Goal: Task Accomplishment & Management: Manage account settings

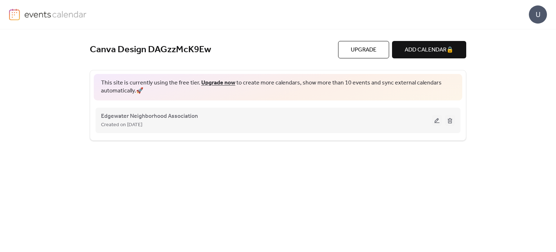
click at [355, 118] on div "Edgewater Neighborhood Association Created on [DATE]" at bounding box center [266, 119] width 331 height 17
click at [436, 121] on button at bounding box center [437, 120] width 10 height 11
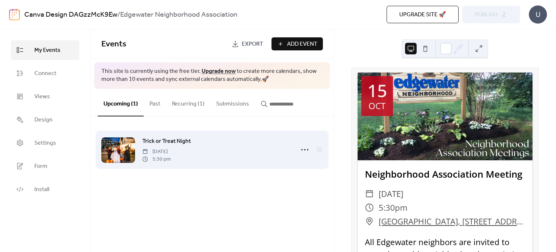
click at [170, 139] on span "Trick or Treat Night" at bounding box center [166, 141] width 48 height 9
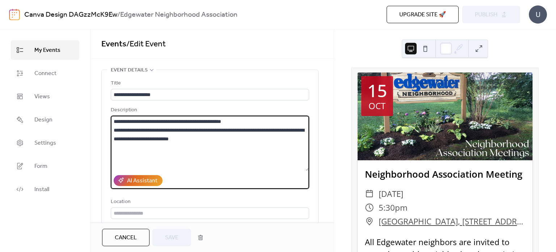
click at [174, 139] on textarea "**********" at bounding box center [210, 142] width 198 height 55
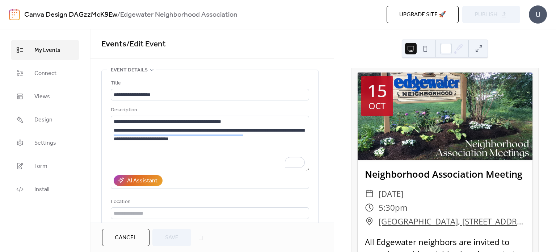
click at [45, 139] on span "Settings" at bounding box center [45, 143] width 22 height 9
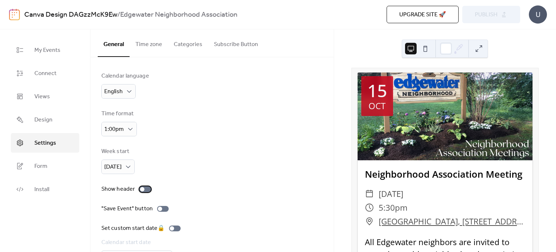
click at [144, 188] on div at bounding box center [145, 189] width 12 height 6
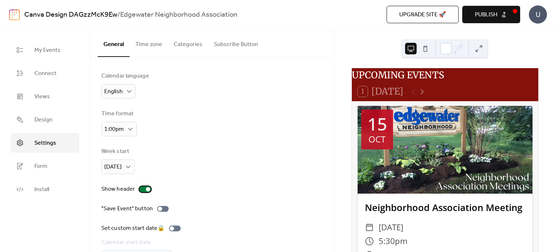
click at [143, 188] on div at bounding box center [145, 189] width 12 height 6
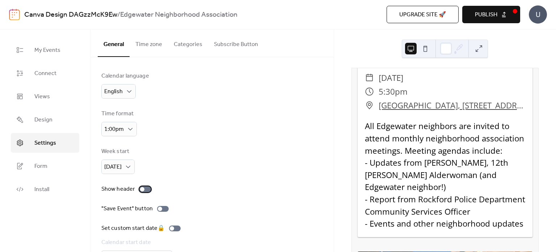
scroll to position [17, 0]
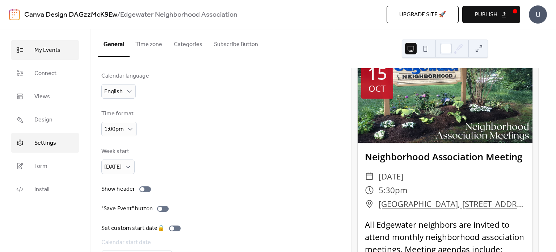
click at [48, 55] on span "My Events" at bounding box center [47, 50] width 26 height 9
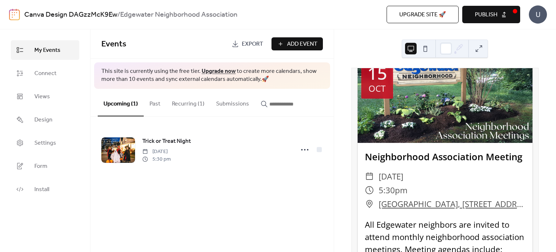
click at [192, 103] on button "Recurring (1)" at bounding box center [188, 102] width 44 height 27
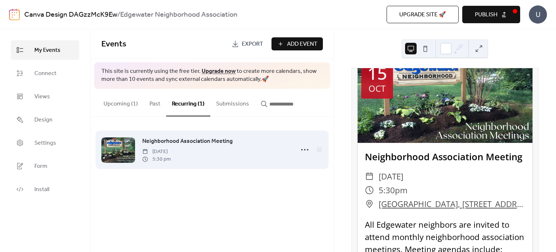
click at [177, 136] on div "Neighborhood Association Meeting [DATE] 5:30 pm" at bounding box center [212, 149] width 222 height 44
click at [178, 140] on span "Neighborhood Association Meeting" at bounding box center [187, 141] width 90 height 9
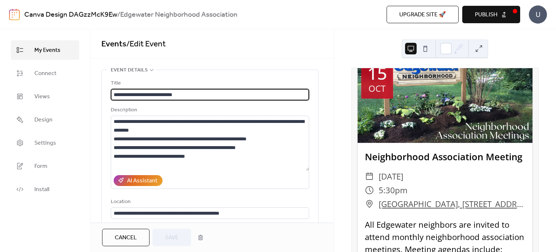
type input "**********"
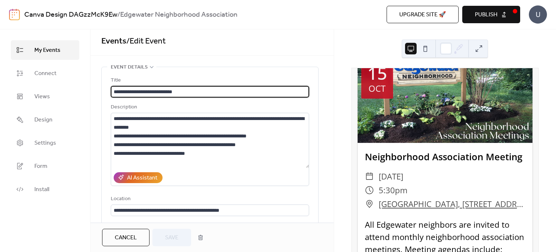
scroll to position [1, 0]
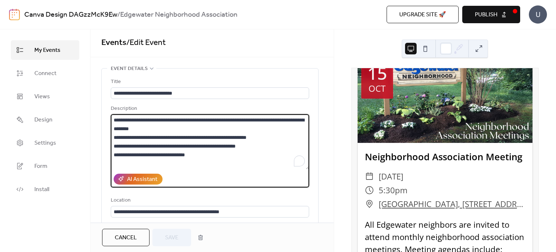
drag, startPoint x: 218, startPoint y: 149, endPoint x: 198, endPoint y: 145, distance: 19.9
click at [198, 145] on textarea "**********" at bounding box center [210, 141] width 198 height 55
click at [105, 197] on div "**********" at bounding box center [210, 167] width 216 height 198
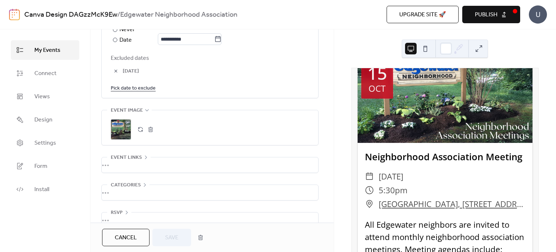
scroll to position [473, 0]
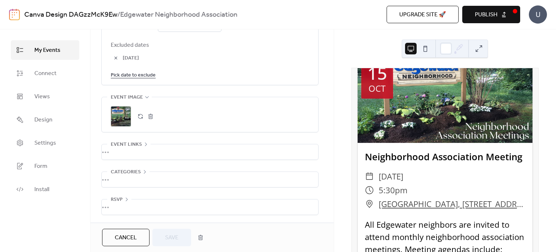
click at [126, 240] on span "Cancel" at bounding box center [126, 237] width 22 height 9
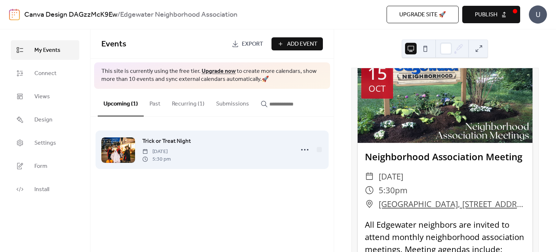
click at [184, 141] on span "Trick or Treat Night" at bounding box center [166, 141] width 48 height 9
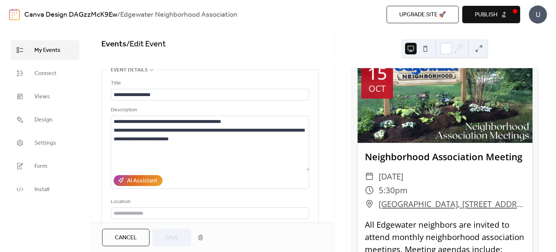
click at [54, 85] on ul "My Events Connect Views Design Settings Form Install" at bounding box center [45, 119] width 68 height 159
click at [56, 75] on span "Connect" at bounding box center [45, 73] width 22 height 9
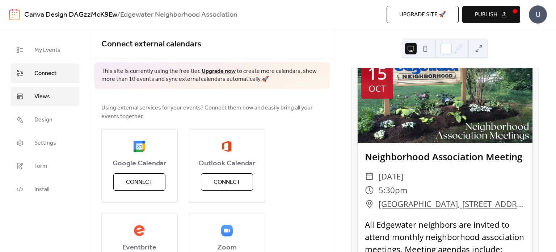
click at [59, 89] on link "Views" at bounding box center [45, 97] width 68 height 20
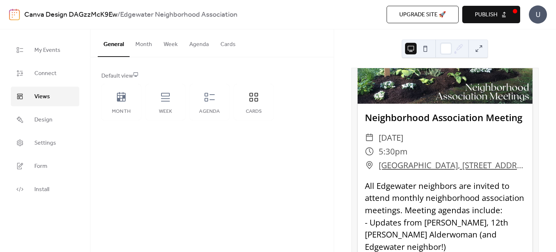
scroll to position [907, 0]
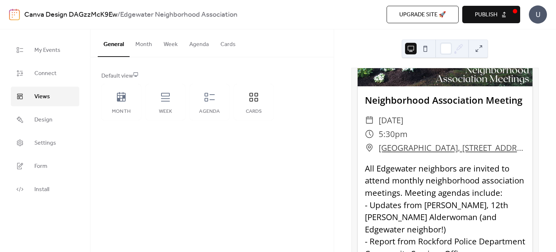
click at [235, 45] on button "Cards" at bounding box center [228, 42] width 27 height 27
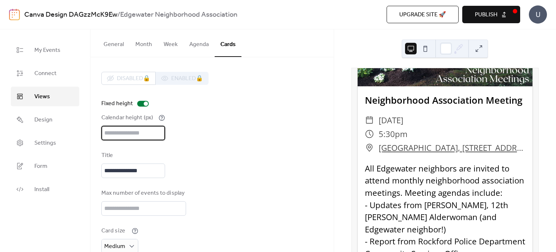
drag, startPoint x: 134, startPoint y: 132, endPoint x: 103, endPoint y: 131, distance: 30.8
click at [103, 131] on input "****" at bounding box center [133, 133] width 64 height 14
type input "***"
click at [206, 126] on div "Calendar height (px) ***" at bounding box center [212, 126] width 222 height 27
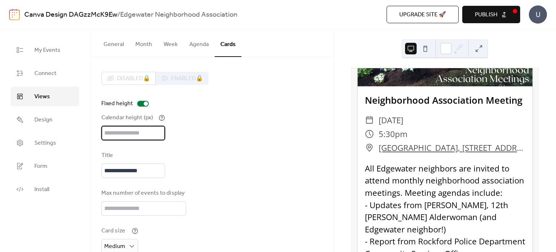
drag, startPoint x: 126, startPoint y: 127, endPoint x: 96, endPoint y: 134, distance: 30.1
click at [96, 134] on div "**********" at bounding box center [211, 187] width 243 height 260
click at [209, 145] on div "**********" at bounding box center [212, 187] width 222 height 231
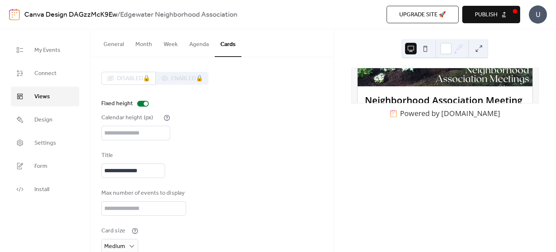
click at [210, 146] on div "**********" at bounding box center [212, 187] width 222 height 231
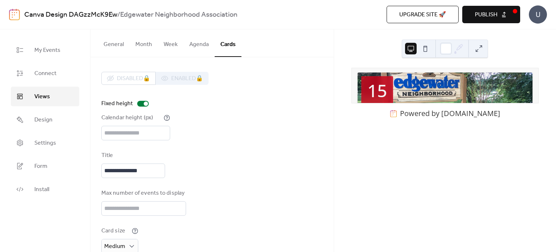
click at [126, 122] on div "Calendar height (px)" at bounding box center [131, 117] width 61 height 9
click at [130, 127] on input "***" at bounding box center [135, 133] width 69 height 14
type input "*"
click at [197, 128] on div "Calendar height (px) ***" at bounding box center [212, 126] width 222 height 27
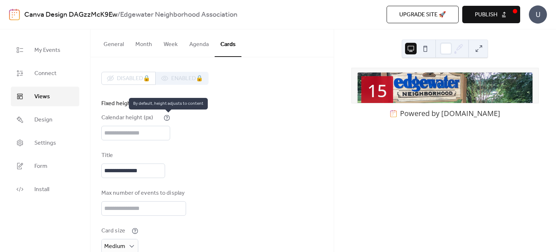
click at [169, 114] on icon at bounding box center [167, 117] width 7 height 7
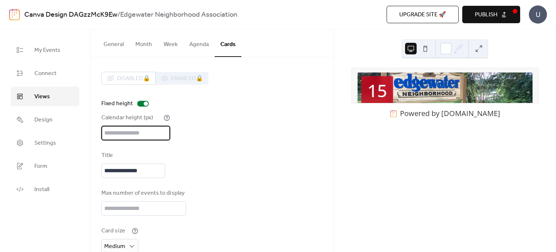
click at [116, 134] on input "***" at bounding box center [135, 133] width 69 height 14
type input "*"
type input "***"
click at [237, 124] on div "Calendar height (px) ***" at bounding box center [212, 126] width 222 height 27
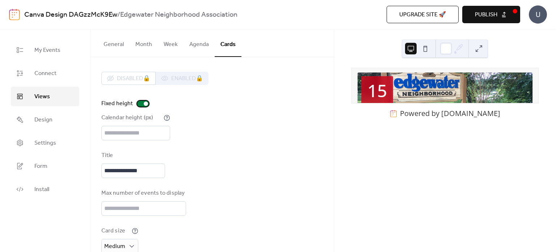
click at [142, 104] on div at bounding box center [143, 104] width 12 height 6
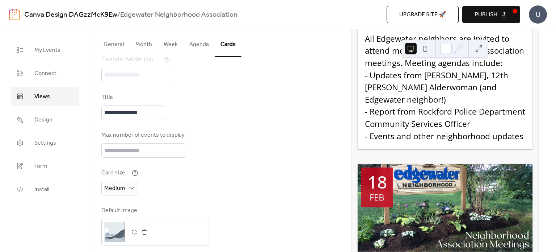
scroll to position [58, 0]
click at [178, 154] on input "*" at bounding box center [143, 150] width 85 height 14
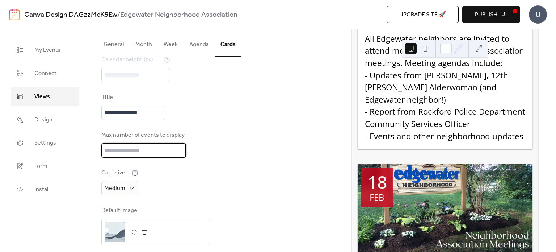
click at [178, 154] on input "*" at bounding box center [143, 150] width 85 height 14
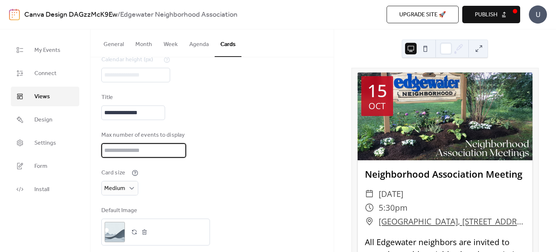
scroll to position [65, 0]
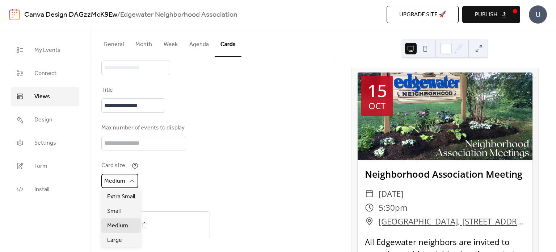
click at [109, 178] on span "Medium" at bounding box center [114, 180] width 21 height 11
click at [119, 211] on span "Small" at bounding box center [113, 211] width 13 height 9
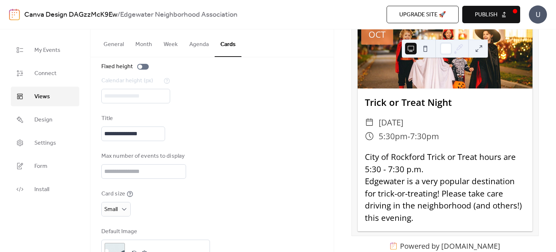
scroll to position [0, 0]
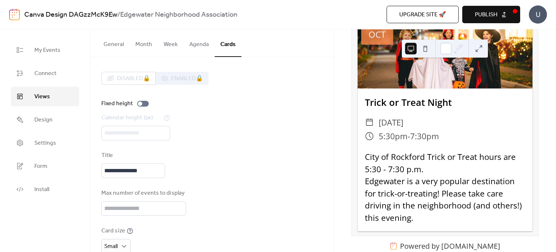
click at [108, 41] on button "General" at bounding box center [114, 42] width 32 height 27
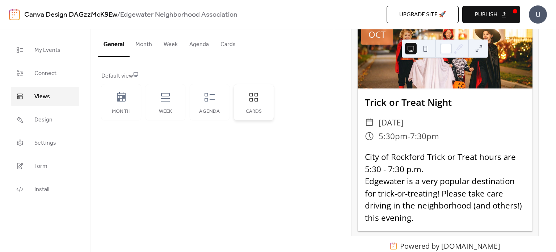
click at [253, 97] on icon at bounding box center [254, 97] width 12 height 12
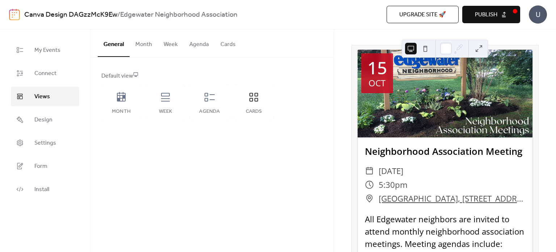
scroll to position [22, 0]
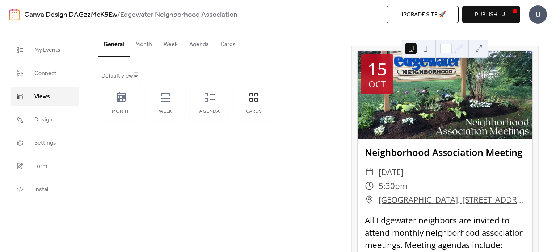
click at [201, 33] on button "Agenda" at bounding box center [199, 42] width 31 height 27
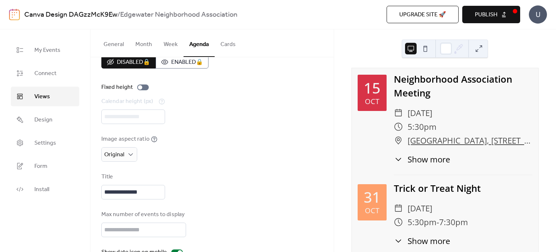
scroll to position [54, 0]
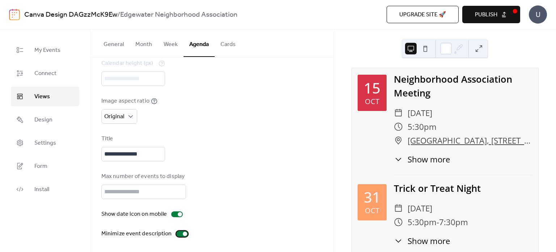
click at [180, 233] on div at bounding box center [182, 234] width 12 height 6
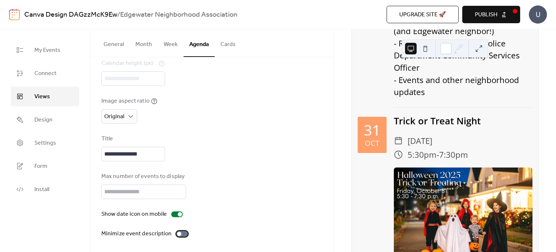
scroll to position [300, 0]
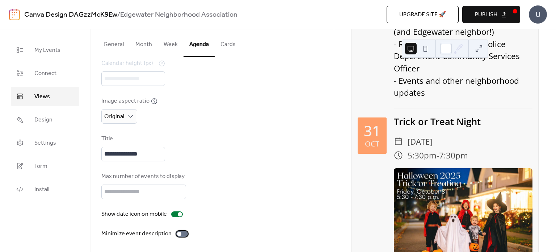
click at [186, 232] on label "Minimize event description" at bounding box center [145, 233] width 89 height 9
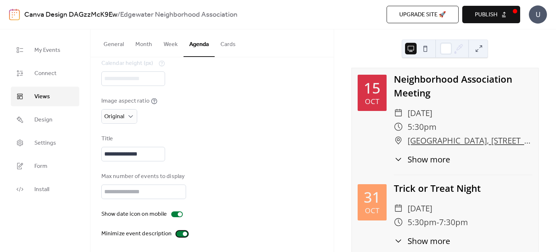
scroll to position [0, 0]
click at [225, 48] on button "Cards" at bounding box center [228, 42] width 27 height 27
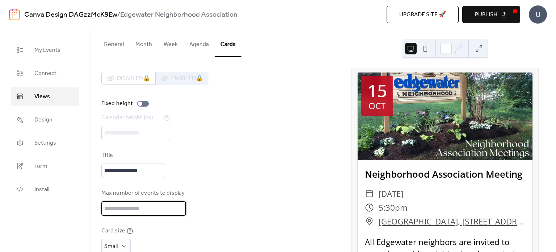
click at [178, 205] on input "*" at bounding box center [143, 208] width 85 height 14
type input "*"
click at [178, 205] on input "*" at bounding box center [143, 208] width 85 height 14
click at [305, 194] on div "Max number of events to display *" at bounding box center [212, 202] width 222 height 27
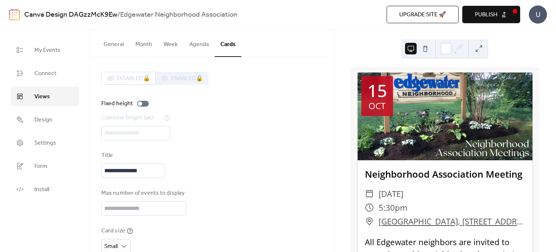
click at [115, 43] on button "General" at bounding box center [114, 42] width 32 height 27
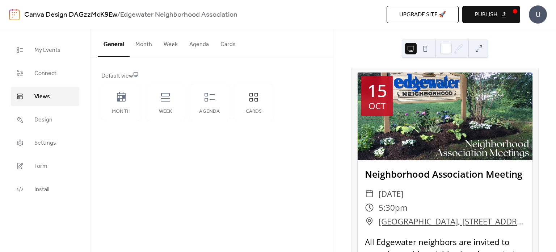
click at [429, 48] on button at bounding box center [425, 49] width 12 height 12
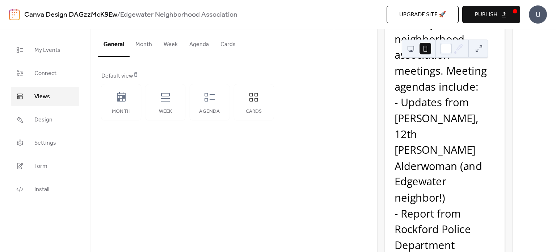
scroll to position [304, 0]
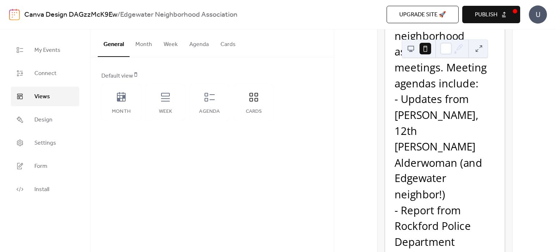
click at [229, 46] on button "Cards" at bounding box center [228, 42] width 27 height 27
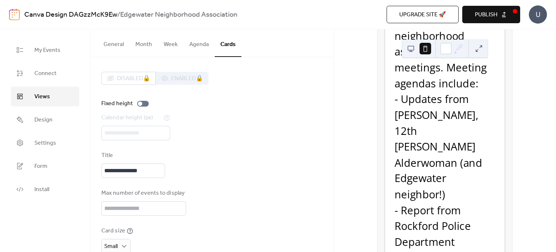
scroll to position [65, 0]
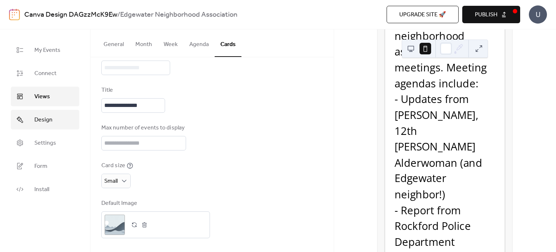
click at [44, 122] on span "Design" at bounding box center [43, 119] width 18 height 9
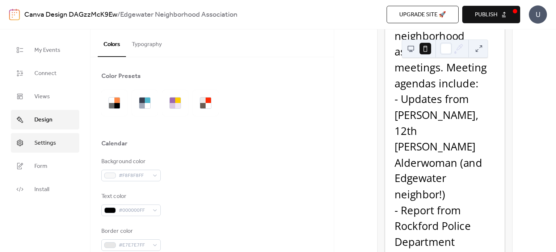
click at [55, 139] on span "Settings" at bounding box center [45, 143] width 22 height 9
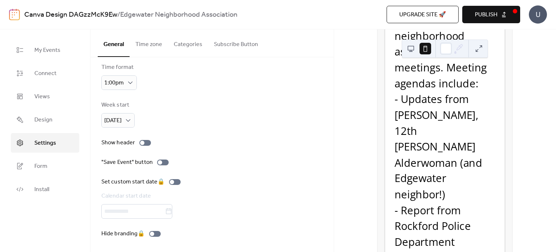
scroll to position [46, 0]
click at [490, 12] on span "Publish" at bounding box center [486, 14] width 22 height 9
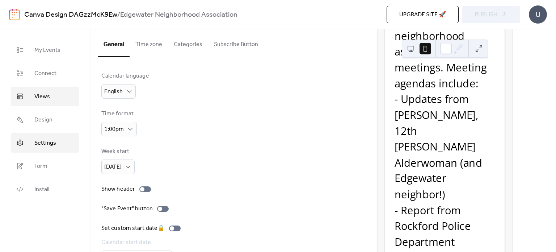
click at [54, 89] on link "Views" at bounding box center [45, 97] width 68 height 20
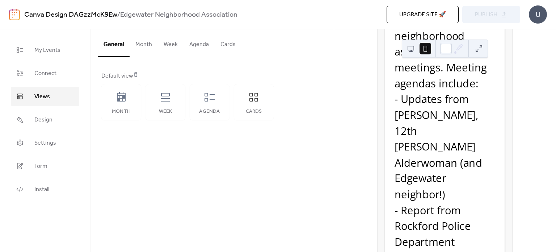
click at [406, 51] on button at bounding box center [411, 49] width 12 height 12
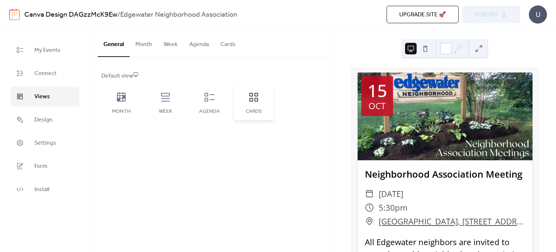
click at [254, 107] on div "Cards" at bounding box center [254, 102] width 40 height 36
click at [230, 42] on button "Cards" at bounding box center [228, 42] width 27 height 27
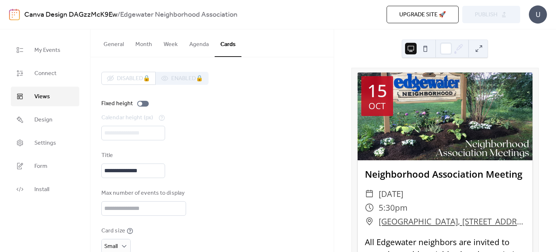
scroll to position [65, 0]
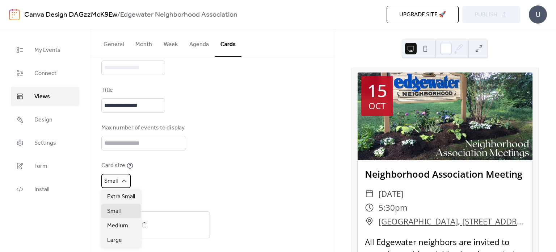
click at [125, 176] on div "Small" at bounding box center [115, 180] width 29 height 14
click at [125, 224] on span "Medium" at bounding box center [117, 225] width 21 height 9
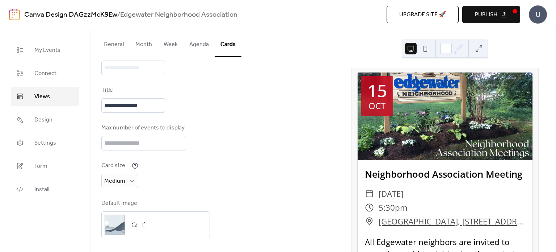
click at [410, 50] on button at bounding box center [411, 49] width 12 height 12
click at [473, 50] on button at bounding box center [479, 49] width 12 height 12
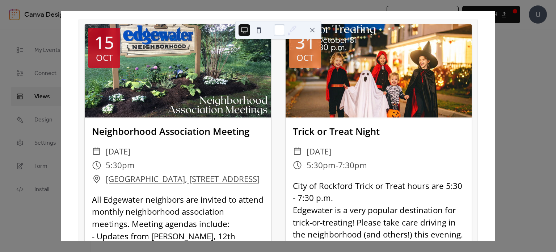
scroll to position [0, 0]
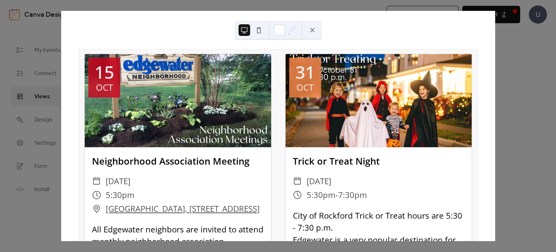
click at [312, 33] on button at bounding box center [313, 30] width 12 height 12
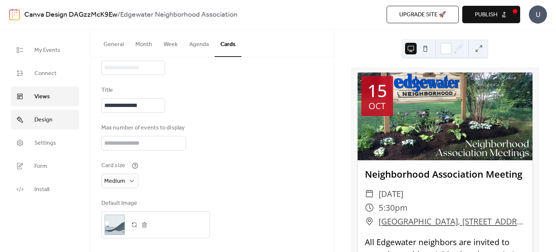
click at [55, 117] on link "Design" at bounding box center [45, 120] width 68 height 20
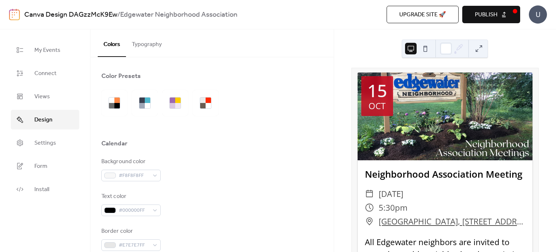
click at [145, 45] on button "Typography" at bounding box center [147, 42] width 42 height 27
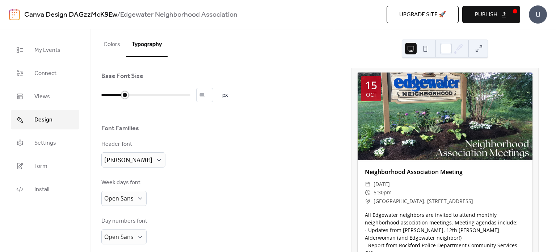
click at [119, 93] on div at bounding box center [113, 95] width 24 height 12
type input "**"
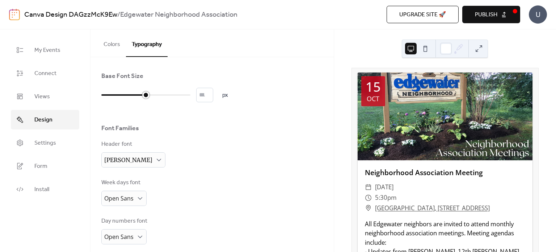
drag, startPoint x: 125, startPoint y: 96, endPoint x: 145, endPoint y: 97, distance: 20.0
click at [145, 97] on div at bounding box center [145, 94] width 7 height 7
click at [294, 128] on div "Font Families" at bounding box center [212, 130] width 222 height 12
click at [475, 50] on button at bounding box center [479, 49] width 12 height 12
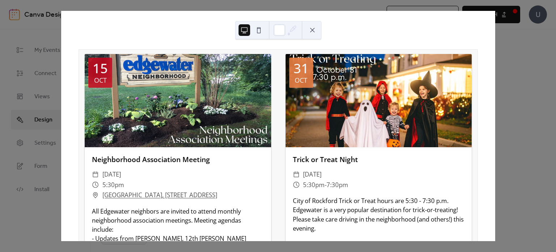
click at [262, 30] on button at bounding box center [259, 30] width 12 height 12
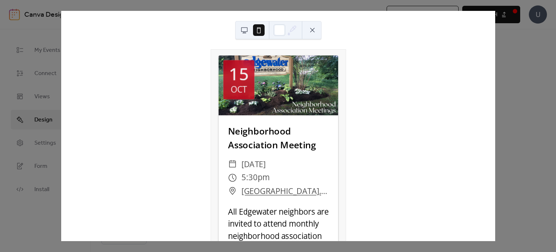
click at [311, 33] on button at bounding box center [313, 30] width 12 height 12
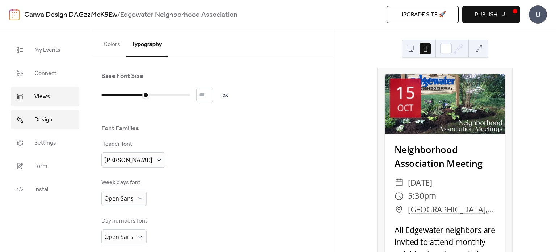
click at [46, 97] on span "Views" at bounding box center [42, 96] width 16 height 9
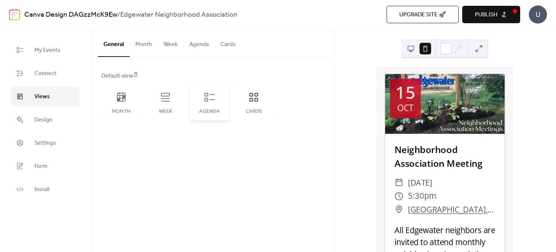
click at [220, 100] on div "Agenda" at bounding box center [210, 102] width 40 height 36
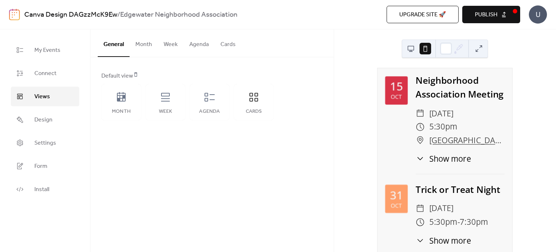
click at [489, 15] on span "Publish" at bounding box center [486, 14] width 22 height 9
click at [474, 49] on button at bounding box center [479, 49] width 12 height 12
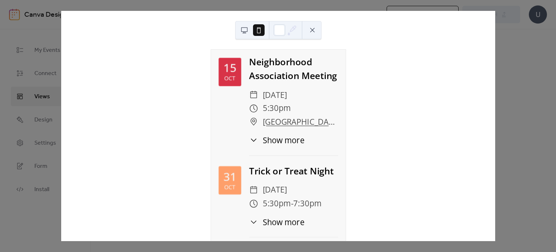
click at [275, 146] on span "Show more" at bounding box center [282, 140] width 41 height 12
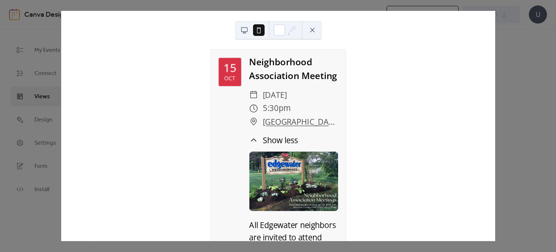
click at [314, 27] on button at bounding box center [313, 30] width 12 height 12
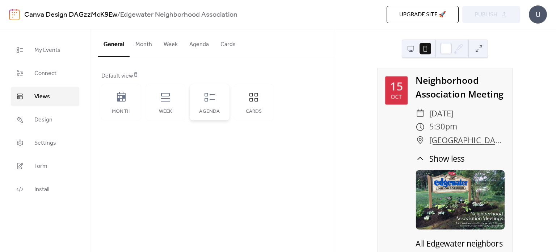
click at [208, 107] on div "Agenda" at bounding box center [210, 102] width 40 height 36
click at [52, 139] on span "Settings" at bounding box center [45, 143] width 22 height 9
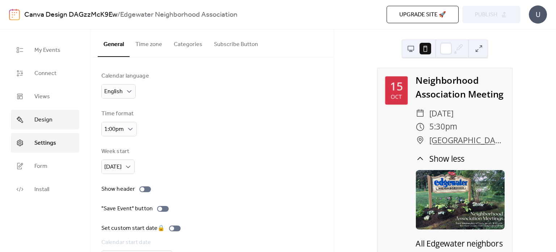
click at [46, 117] on span "Design" at bounding box center [43, 119] width 18 height 9
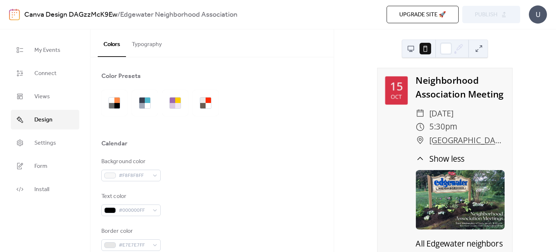
click at [155, 42] on button "Typography" at bounding box center [147, 42] width 42 height 27
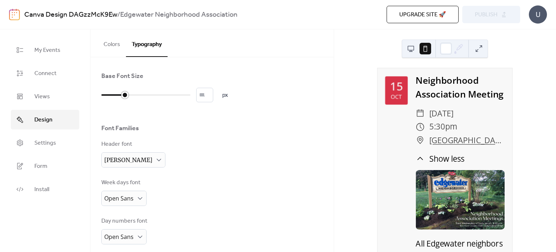
click at [123, 95] on div at bounding box center [113, 95] width 24 height 12
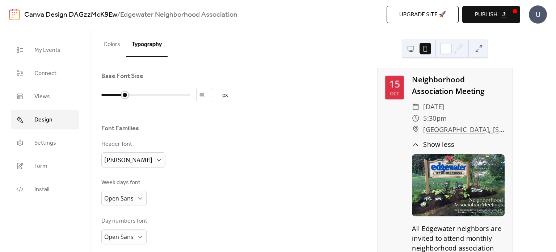
type input "*"
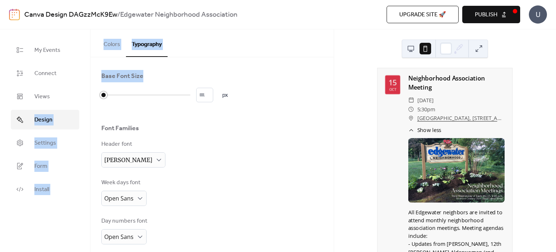
drag, startPoint x: 126, startPoint y: 98, endPoint x: 85, endPoint y: 101, distance: 41.4
click at [85, 101] on div "My Events Connect Views Design Settings Form Install Design Colors Typography C…" at bounding box center [278, 140] width 556 height 222
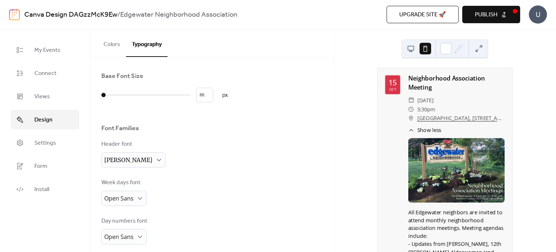
click at [281, 160] on div "Header font [PERSON_NAME]" at bounding box center [212, 154] width 222 height 28
click at [476, 51] on button at bounding box center [479, 49] width 12 height 12
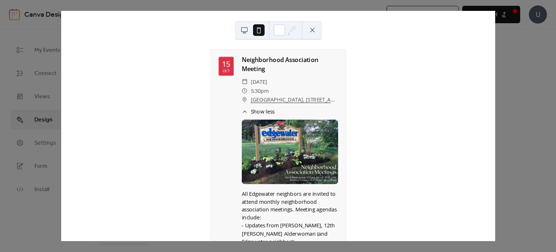
click at [259, 108] on span "Show less" at bounding box center [262, 112] width 24 height 8
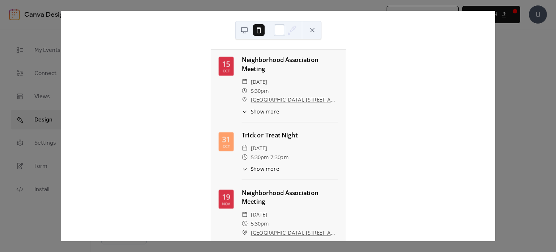
click at [309, 32] on button at bounding box center [313, 30] width 12 height 12
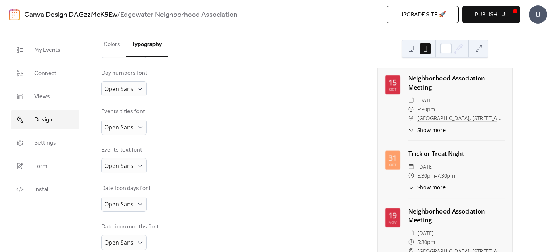
scroll to position [159, 0]
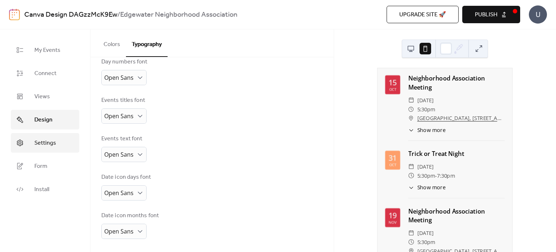
click at [42, 145] on span "Settings" at bounding box center [45, 143] width 22 height 9
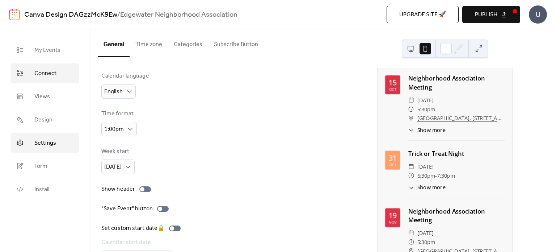
click at [67, 76] on link "Connect" at bounding box center [45, 73] width 68 height 20
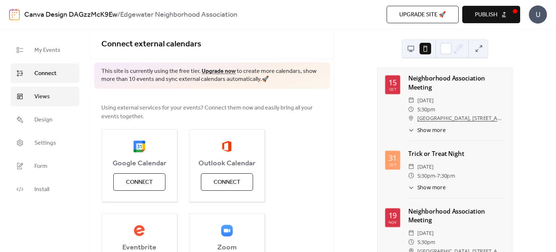
click at [56, 97] on link "Views" at bounding box center [45, 97] width 68 height 20
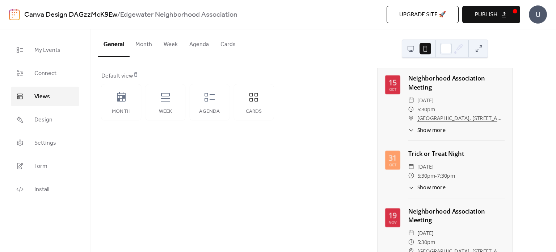
click at [196, 46] on button "Agenda" at bounding box center [199, 42] width 31 height 27
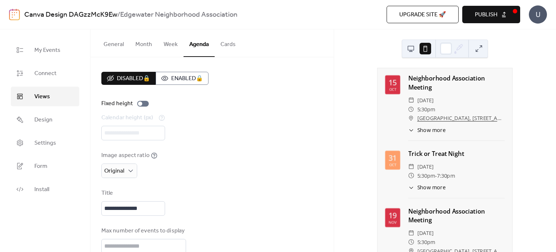
scroll to position [54, 0]
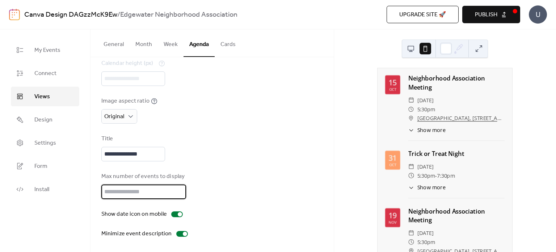
drag, startPoint x: 157, startPoint y: 191, endPoint x: 97, endPoint y: 190, distance: 59.4
click at [97, 190] on div "**********" at bounding box center [211, 127] width 243 height 249
click at [216, 178] on div "Max number of events to display *" at bounding box center [212, 185] width 222 height 27
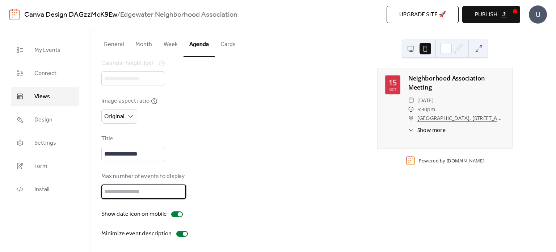
click at [178, 190] on input "*" at bounding box center [143, 191] width 85 height 14
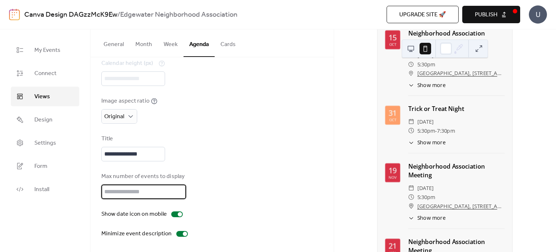
scroll to position [0, 0]
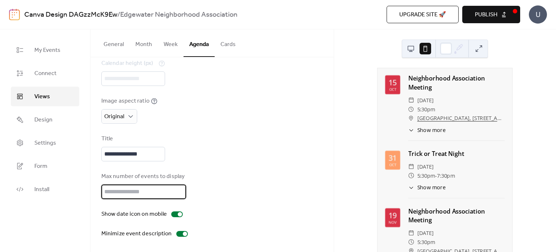
type input "*"
click at [178, 189] on input "*" at bounding box center [143, 191] width 85 height 14
click at [178, 215] on div at bounding box center [180, 214] width 4 height 4
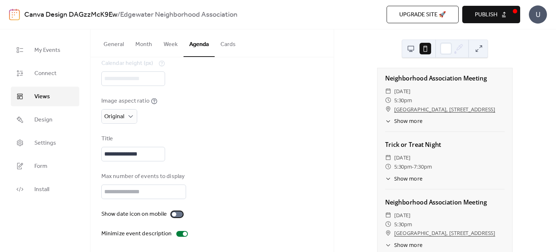
click at [177, 215] on div at bounding box center [177, 214] width 12 height 6
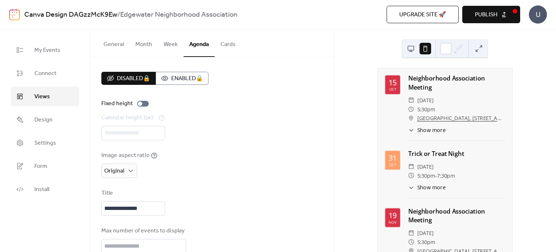
click at [221, 43] on button "Cards" at bounding box center [228, 42] width 27 height 27
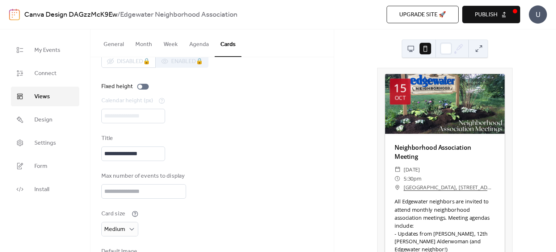
scroll to position [65, 0]
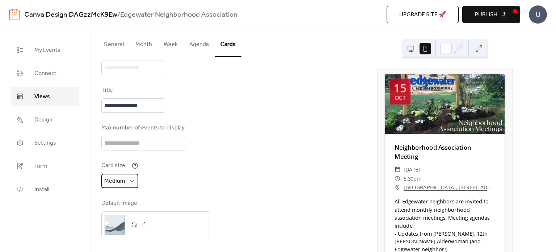
click at [125, 185] on div "Medium" at bounding box center [119, 180] width 37 height 14
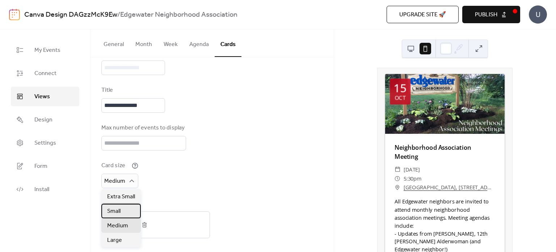
click at [123, 211] on div "Small" at bounding box center [120, 210] width 39 height 14
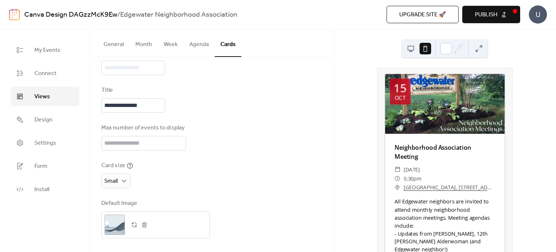
click at [482, 47] on button at bounding box center [479, 49] width 12 height 12
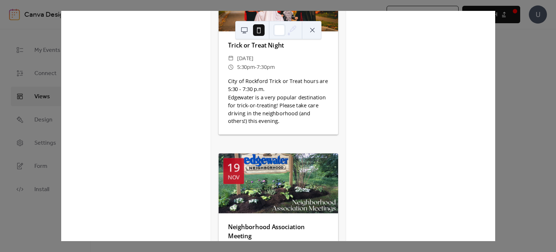
scroll to position [0, 0]
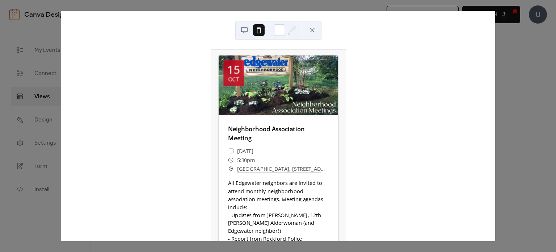
click at [310, 34] on button at bounding box center [313, 30] width 12 height 12
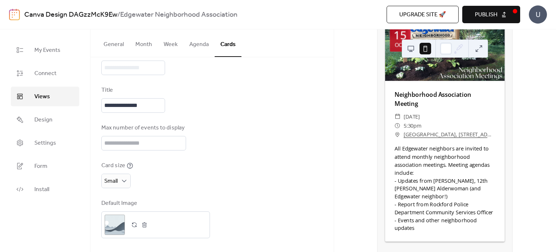
scroll to position [52, 0]
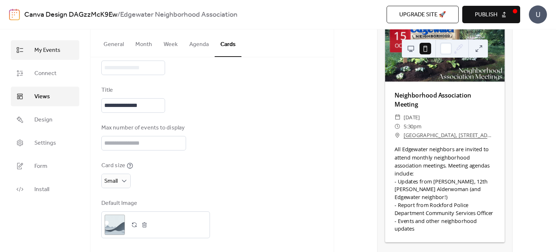
click at [62, 50] on link "My Events" at bounding box center [45, 50] width 68 height 20
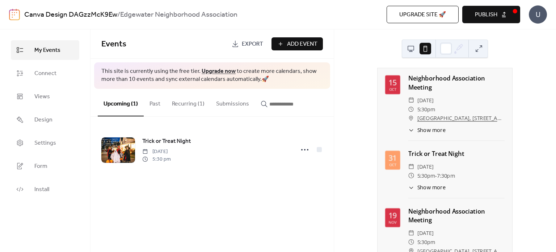
click at [196, 96] on button "Recurring (1)" at bounding box center [188, 102] width 44 height 27
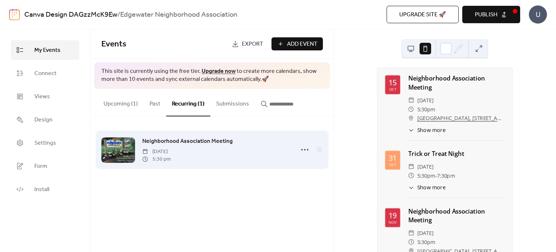
click at [187, 139] on span "Neighborhood Association Meeting" at bounding box center [187, 141] width 90 height 9
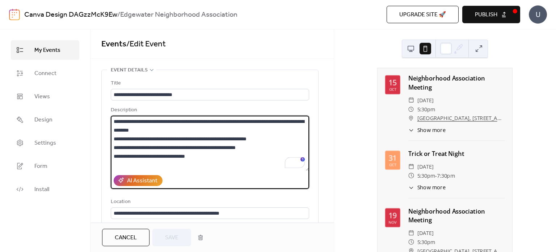
drag, startPoint x: 206, startPoint y: 158, endPoint x: 133, endPoint y: 130, distance: 77.6
click at [133, 130] on textarea "**********" at bounding box center [210, 142] width 198 height 55
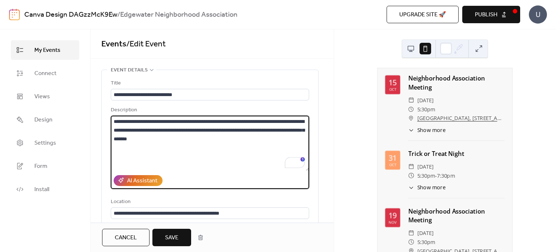
type textarea "**********"
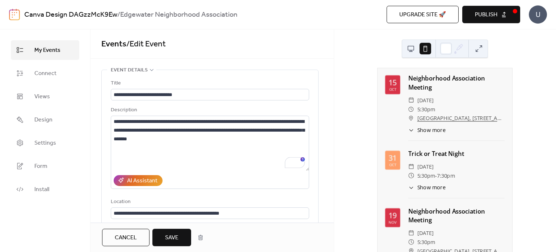
click at [175, 233] on span "Save" at bounding box center [171, 237] width 13 height 9
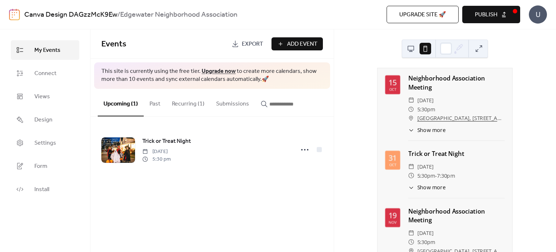
click at [198, 98] on button "Recurring (1)" at bounding box center [188, 102] width 44 height 27
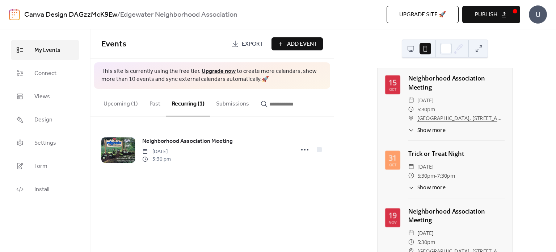
click at [131, 106] on button "Upcoming (1)" at bounding box center [121, 102] width 46 height 27
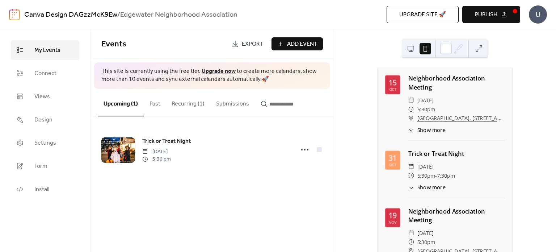
click at [423, 131] on span "Show more" at bounding box center [431, 130] width 28 height 8
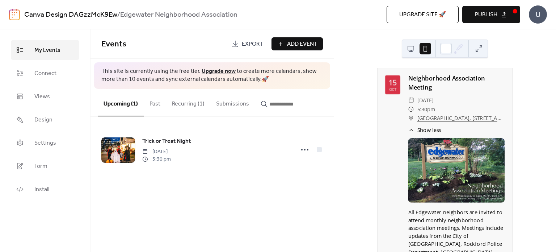
click at [423, 133] on span "Show less" at bounding box center [429, 130] width 24 height 8
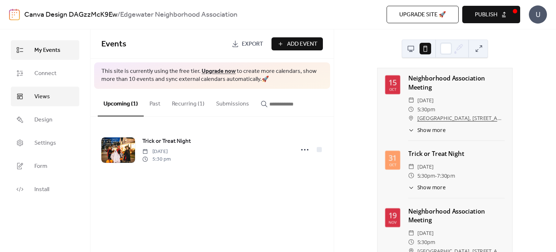
click at [34, 96] on span "Views" at bounding box center [42, 96] width 16 height 9
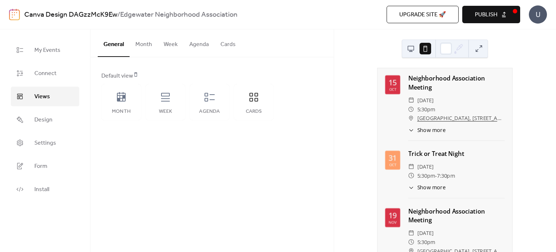
click at [241, 41] on div "General Month Week Agenda Cards" at bounding box center [211, 43] width 243 height 28
click at [233, 42] on button "Cards" at bounding box center [228, 42] width 27 height 27
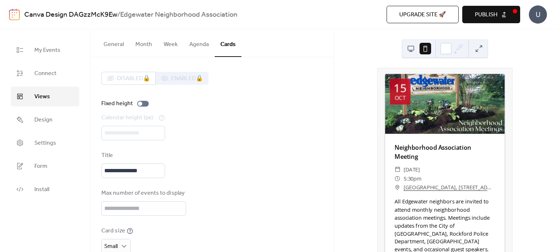
click at [111, 49] on button "General" at bounding box center [114, 42] width 32 height 27
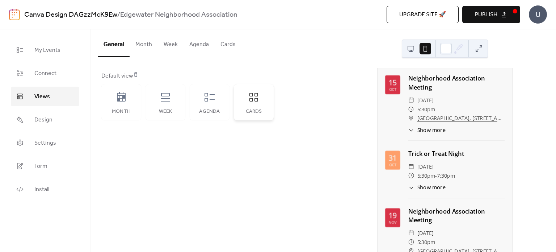
click at [239, 107] on div "Cards" at bounding box center [254, 102] width 40 height 36
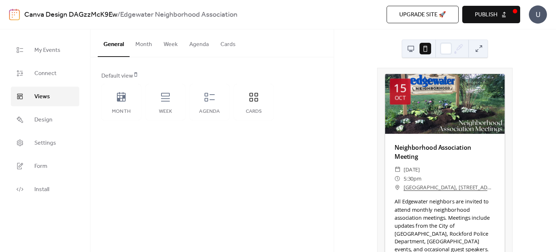
click at [412, 48] on button at bounding box center [411, 49] width 12 height 12
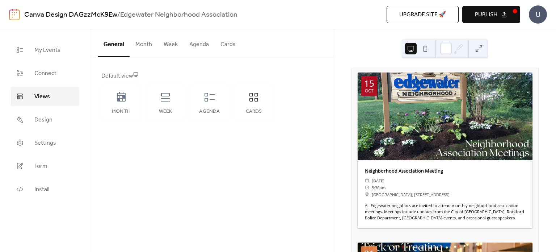
click at [227, 38] on button "Cards" at bounding box center [228, 42] width 27 height 27
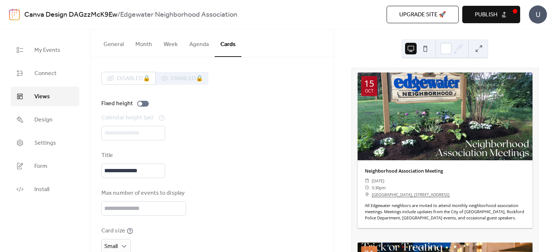
scroll to position [65, 0]
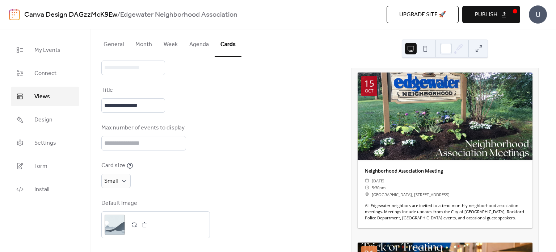
click at [506, 7] on button "Publish" at bounding box center [491, 14] width 58 height 17
click at [479, 51] on button at bounding box center [479, 49] width 12 height 12
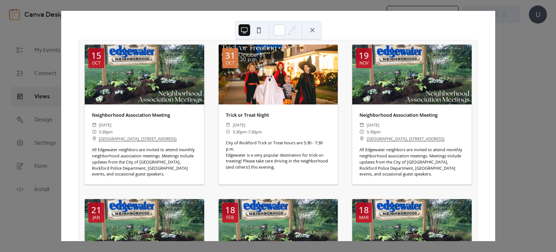
scroll to position [0, 0]
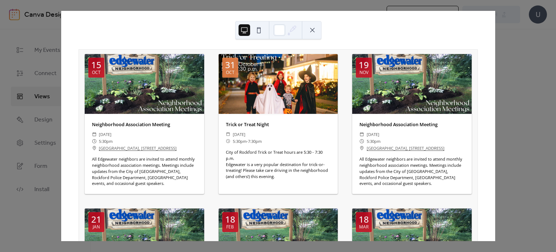
click at [138, 88] on div at bounding box center [144, 84] width 119 height 60
click at [314, 25] on button at bounding box center [313, 30] width 12 height 12
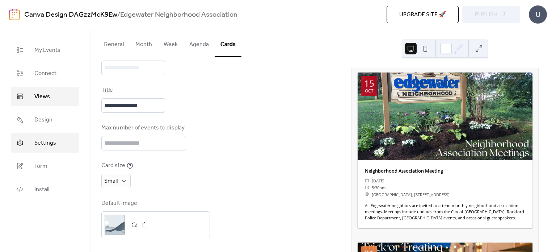
click at [39, 141] on span "Settings" at bounding box center [45, 143] width 22 height 9
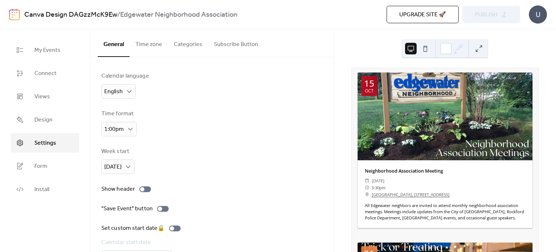
scroll to position [46, 0]
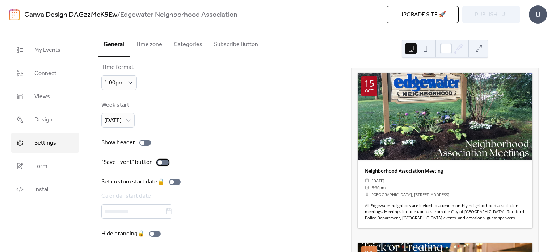
click at [164, 160] on div at bounding box center [163, 162] width 12 height 6
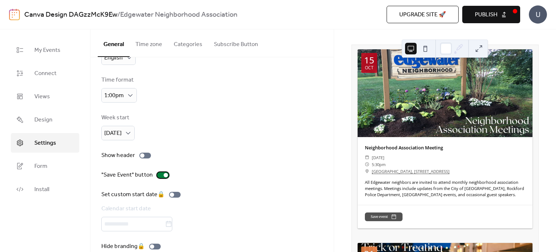
scroll to position [0, 0]
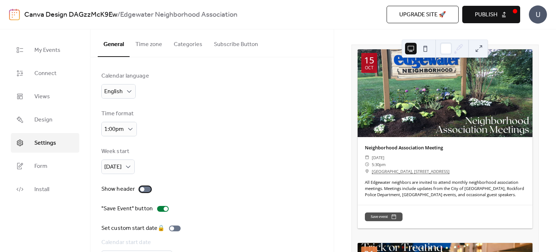
click at [148, 187] on div at bounding box center [145, 189] width 12 height 6
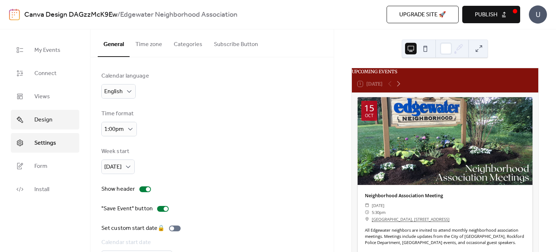
click at [46, 123] on span "Design" at bounding box center [43, 119] width 18 height 9
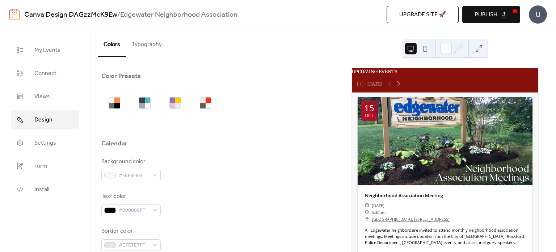
click at [147, 40] on button "Typography" at bounding box center [147, 42] width 42 height 27
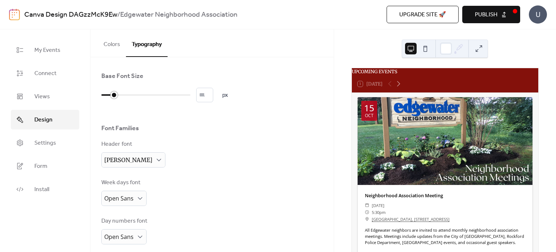
click at [109, 94] on div at bounding box center [145, 95] width 89 height 12
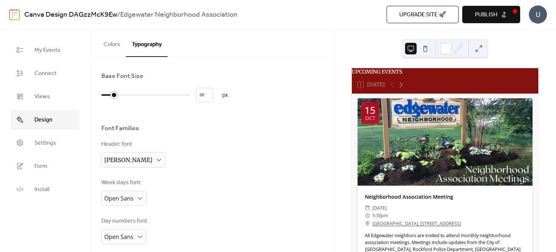
type input "**"
click at [120, 92] on div at bounding box center [145, 95] width 89 height 12
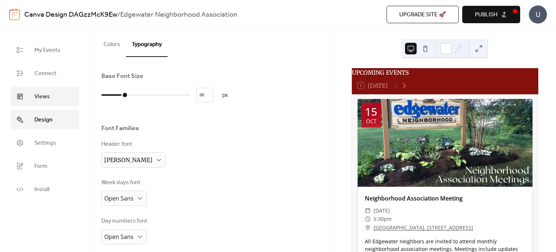
click at [55, 105] on link "Views" at bounding box center [45, 97] width 68 height 20
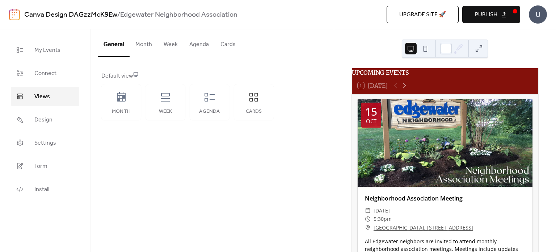
click at [218, 45] on button "Cards" at bounding box center [228, 42] width 27 height 27
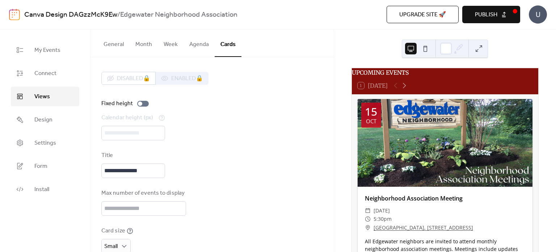
click at [424, 52] on button at bounding box center [425, 49] width 12 height 12
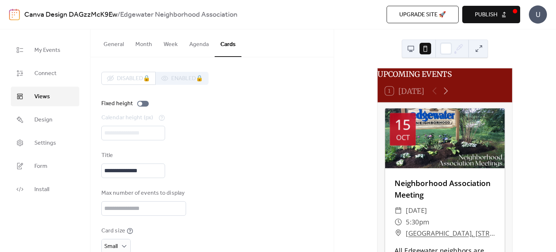
click at [501, 10] on button "Publish" at bounding box center [491, 14] width 58 height 17
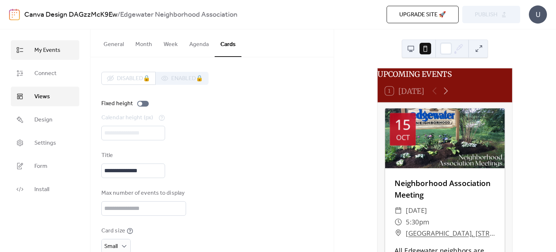
click at [59, 46] on span "My Events" at bounding box center [47, 50] width 26 height 9
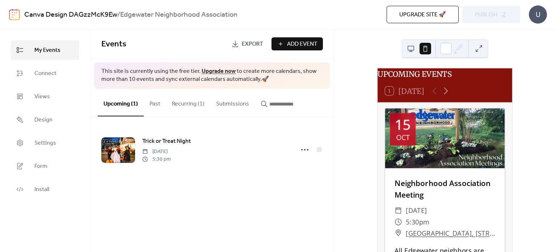
click at [189, 111] on button "Recurring (1)" at bounding box center [188, 102] width 44 height 27
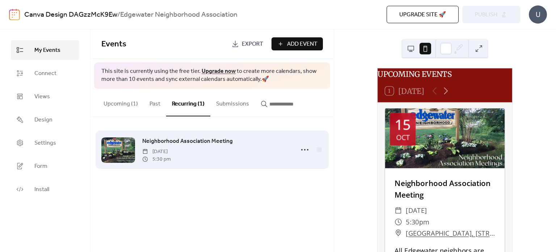
click at [190, 137] on span "Neighborhood Association Meeting" at bounding box center [187, 141] width 90 height 9
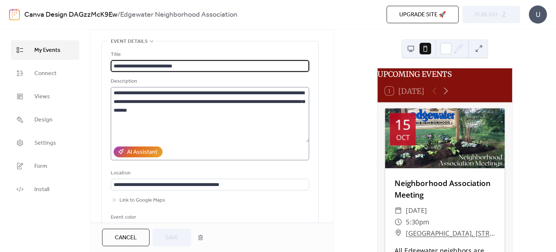
scroll to position [29, 0]
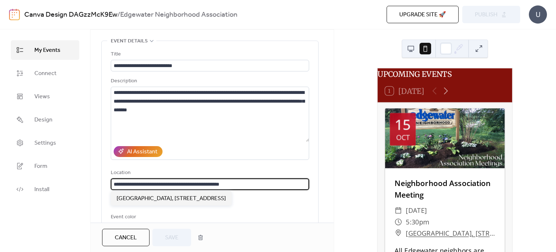
drag, startPoint x: 165, startPoint y: 181, endPoint x: 106, endPoint y: 179, distance: 59.0
click at [106, 179] on div "**********" at bounding box center [210, 140] width 216 height 198
type input "**********"
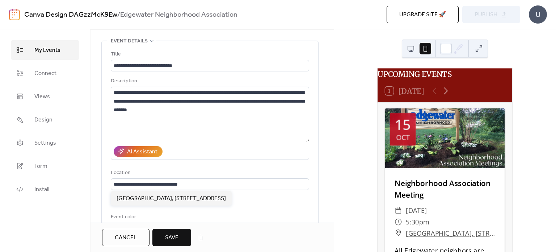
click at [244, 169] on div "Location" at bounding box center [209, 172] width 197 height 9
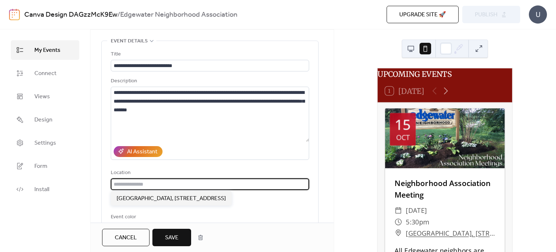
click at [207, 182] on input "text" at bounding box center [210, 184] width 198 height 12
click at [102, 186] on div "**********" at bounding box center [210, 140] width 216 height 198
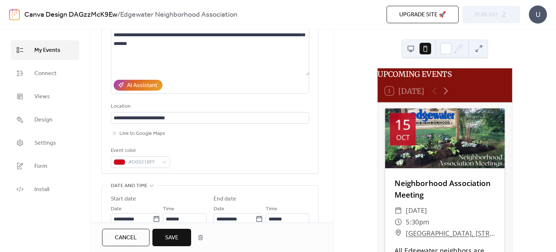
scroll to position [96, 0]
click at [102, 186] on div "**********" at bounding box center [210, 224] width 216 height 79
click at [195, 115] on input "**********" at bounding box center [210, 117] width 198 height 12
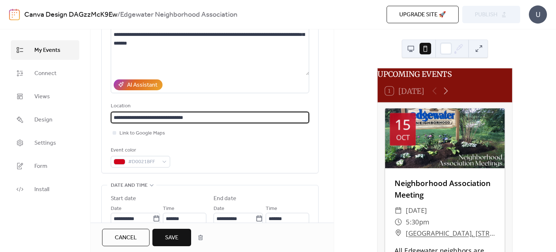
type input "**********"
click at [105, 106] on div "**********" at bounding box center [210, 73] width 216 height 198
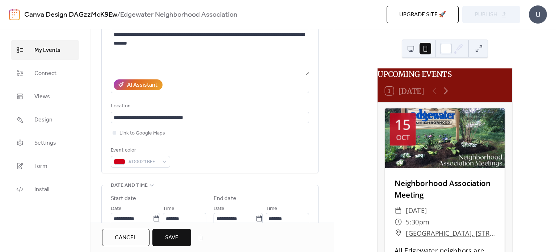
click at [175, 239] on span "Save" at bounding box center [171, 237] width 13 height 9
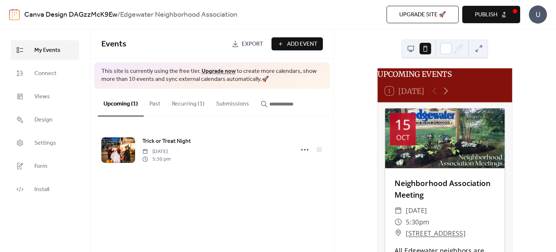
click at [490, 15] on span "Publish" at bounding box center [486, 14] width 22 height 9
click at [476, 51] on button at bounding box center [479, 49] width 12 height 12
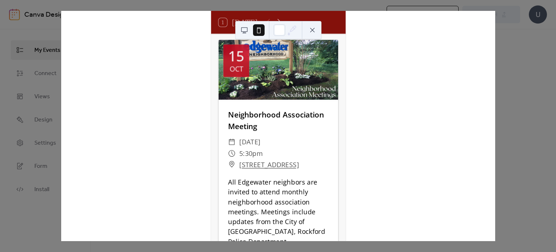
scroll to position [50, 0]
click at [287, 169] on link "[STREET_ADDRESS]" at bounding box center [269, 163] width 60 height 11
click at [312, 28] on button at bounding box center [313, 30] width 12 height 12
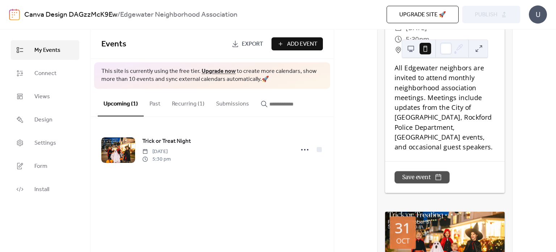
scroll to position [0, 0]
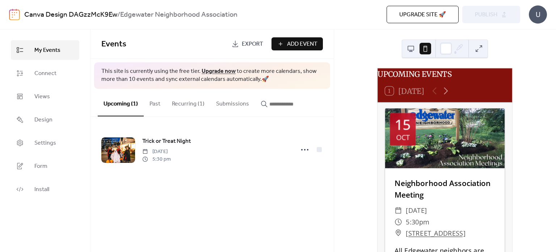
click at [192, 105] on button "Recurring (1)" at bounding box center [188, 102] width 44 height 27
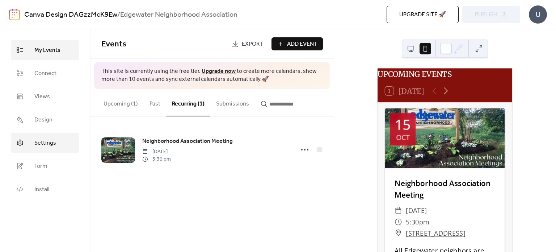
click at [42, 147] on span "Settings" at bounding box center [45, 143] width 22 height 9
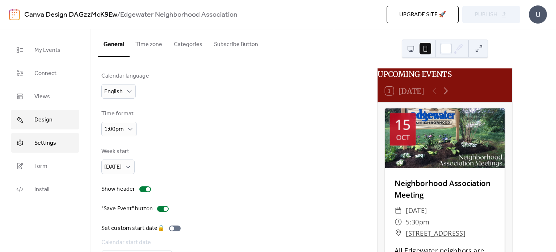
click at [32, 117] on link "Design" at bounding box center [45, 120] width 68 height 20
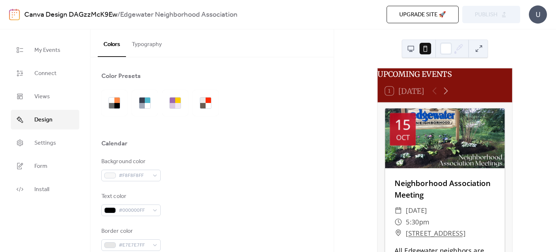
click at [156, 41] on button "Typography" at bounding box center [147, 42] width 42 height 27
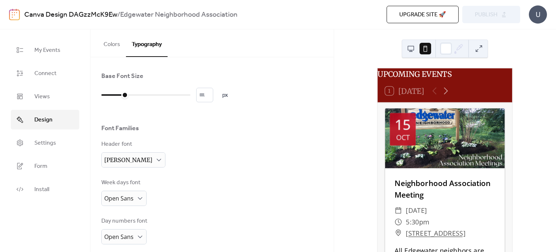
click at [418, 46] on div at bounding box center [418, 48] width 26 height 17
click at [416, 46] on button at bounding box center [411, 49] width 12 height 12
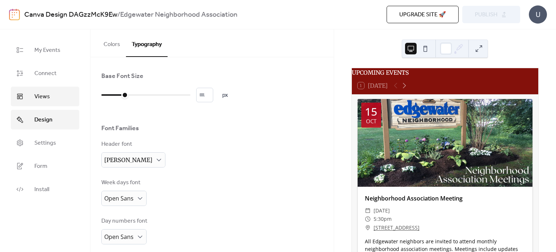
click at [53, 94] on link "Views" at bounding box center [45, 97] width 68 height 20
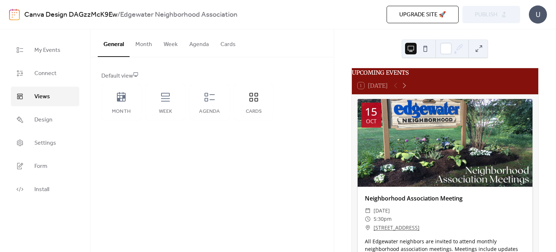
click at [222, 44] on button "Cards" at bounding box center [228, 42] width 27 height 27
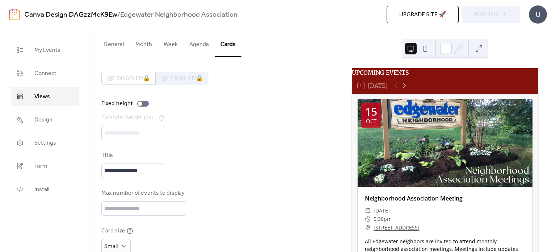
scroll to position [65, 0]
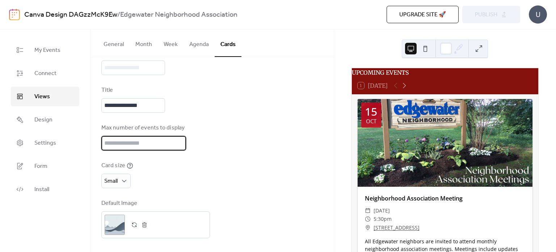
click at [178, 139] on input "*" at bounding box center [143, 143] width 85 height 14
click at [178, 139] on input "**" at bounding box center [143, 143] width 85 height 14
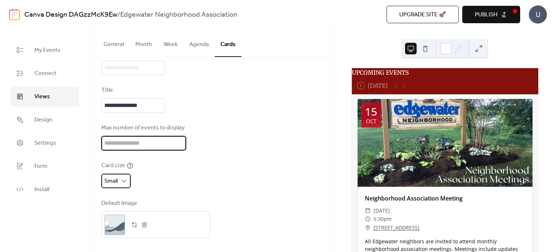
click at [129, 179] on div "Small" at bounding box center [115, 180] width 29 height 14
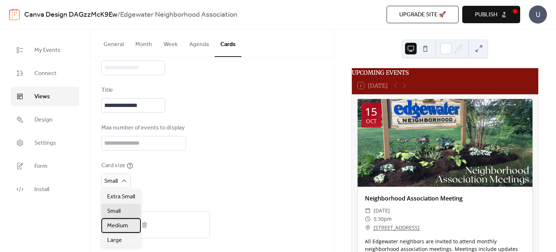
click at [122, 224] on span "Medium" at bounding box center [117, 225] width 21 height 9
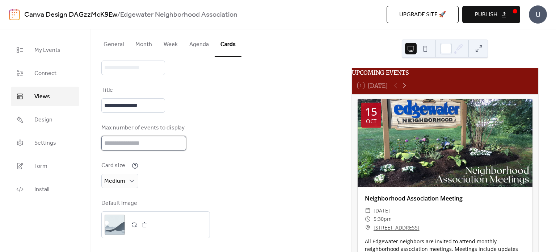
click at [178, 146] on input "*" at bounding box center [143, 143] width 85 height 14
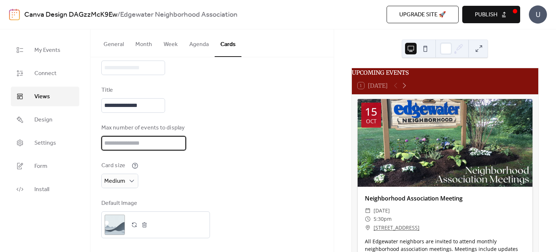
type input "*"
click at [178, 146] on input "*" at bounding box center [143, 143] width 85 height 14
click at [266, 150] on div "**********" at bounding box center [212, 122] width 222 height 231
click at [488, 17] on span "Publish" at bounding box center [486, 14] width 22 height 9
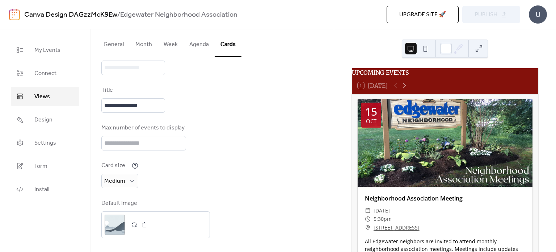
click at [480, 49] on button at bounding box center [479, 49] width 12 height 12
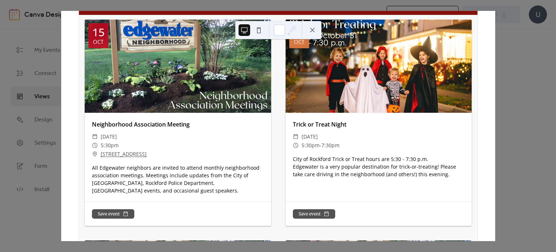
scroll to position [0, 0]
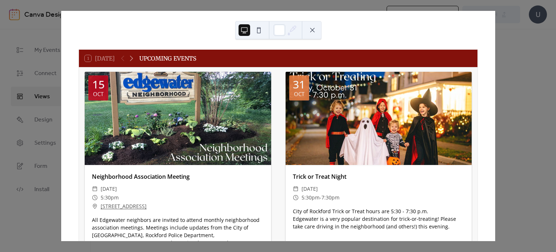
click at [308, 30] on button at bounding box center [313, 30] width 12 height 12
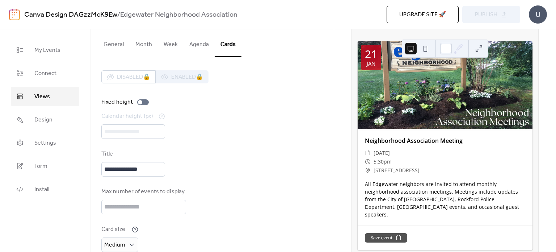
scroll to position [1, 0]
drag, startPoint x: 203, startPoint y: 202, endPoint x: 213, endPoint y: 219, distance: 20.4
click at [213, 219] on div "**********" at bounding box center [212, 185] width 222 height 231
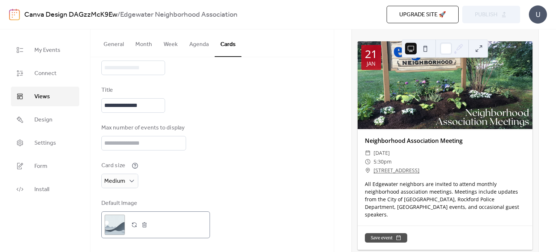
click at [117, 226] on div ";" at bounding box center [115, 224] width 20 height 20
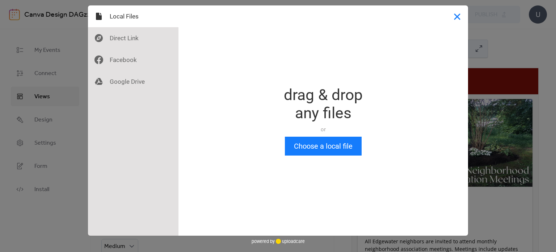
click at [454, 21] on button "Close" at bounding box center [457, 16] width 22 height 22
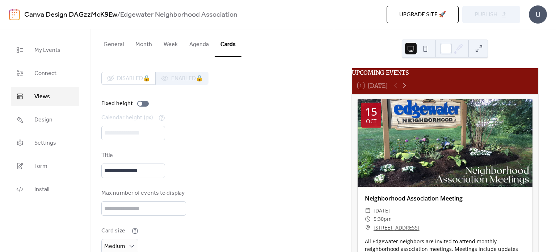
scroll to position [65, 0]
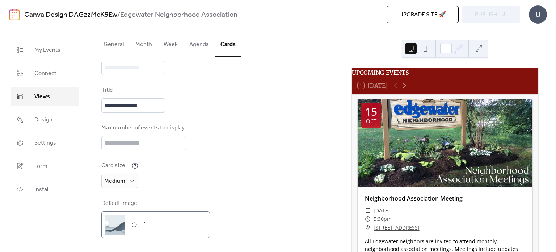
click at [134, 224] on button "button" at bounding box center [134, 224] width 10 height 10
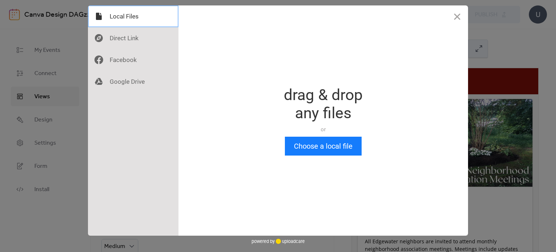
click at [140, 19] on div at bounding box center [133, 16] width 90 height 22
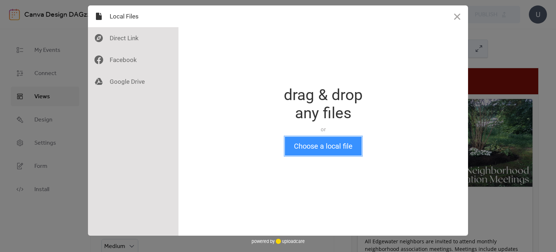
click at [316, 146] on button "Choose a local file" at bounding box center [323, 145] width 77 height 19
click at [456, 17] on button "Close" at bounding box center [457, 16] width 22 height 22
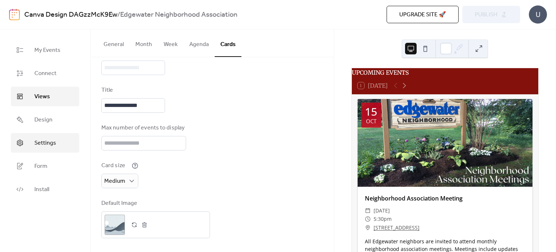
click at [45, 143] on span "Settings" at bounding box center [45, 143] width 22 height 9
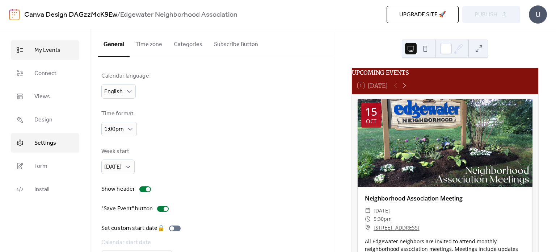
click at [60, 52] on link "My Events" at bounding box center [45, 50] width 68 height 20
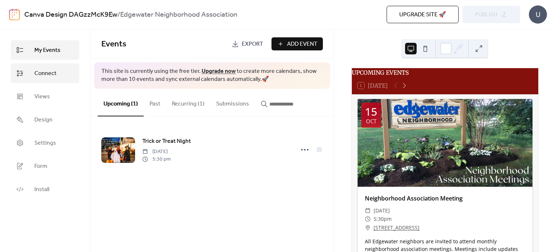
click at [41, 71] on span "Connect" at bounding box center [45, 73] width 22 height 9
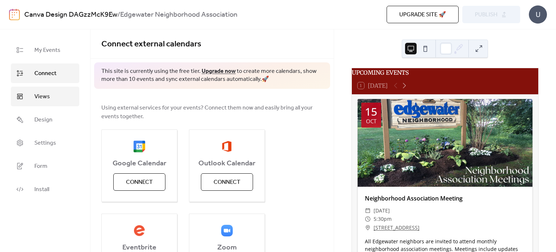
click at [42, 103] on link "Views" at bounding box center [45, 97] width 68 height 20
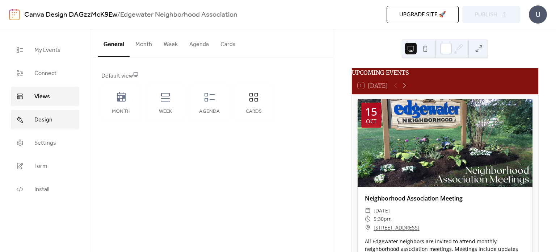
click at [43, 122] on span "Design" at bounding box center [43, 119] width 18 height 9
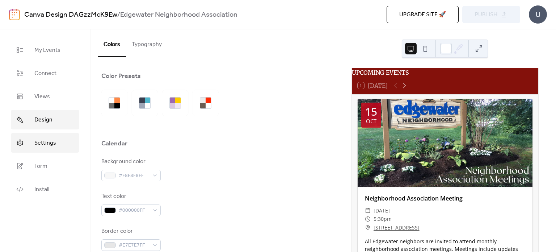
click at [46, 143] on span "Settings" at bounding box center [45, 143] width 22 height 9
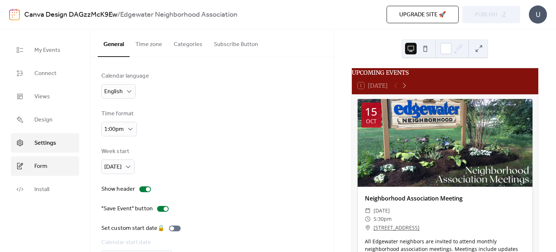
click at [42, 168] on span "Form" at bounding box center [40, 166] width 13 height 9
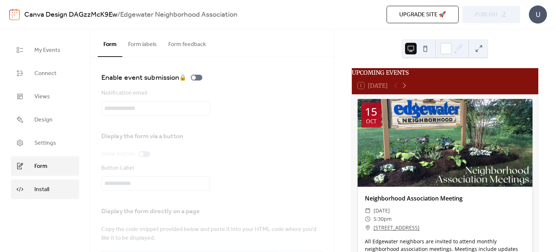
click at [38, 186] on span "Install" at bounding box center [41, 189] width 15 height 9
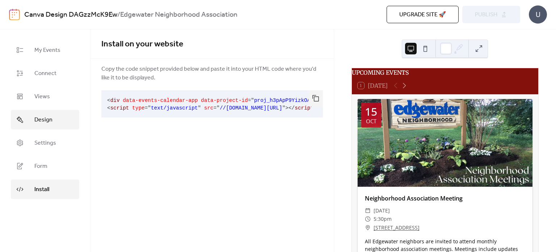
click at [63, 118] on link "Design" at bounding box center [45, 120] width 68 height 20
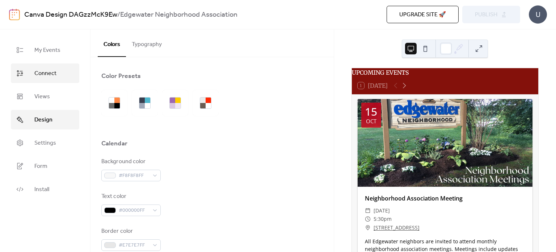
click at [55, 75] on span "Connect" at bounding box center [45, 73] width 22 height 9
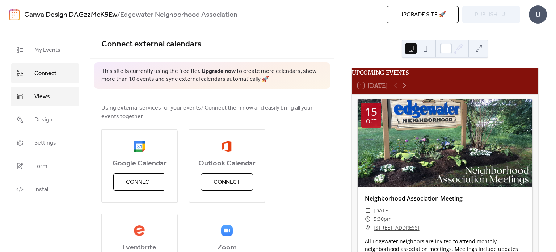
click at [49, 94] on span "Views" at bounding box center [42, 96] width 16 height 9
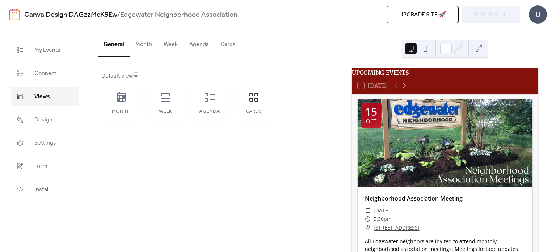
click at [232, 46] on button "Cards" at bounding box center [228, 42] width 27 height 27
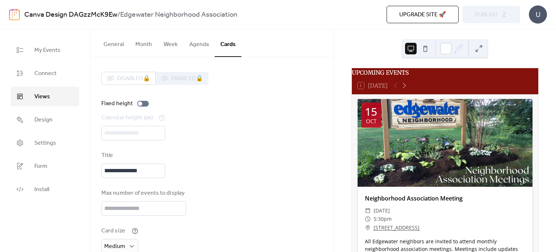
scroll to position [65, 0]
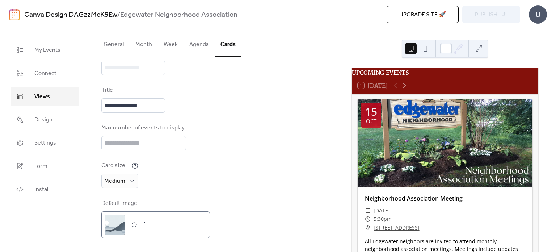
click at [114, 228] on div ";" at bounding box center [115, 224] width 20 height 20
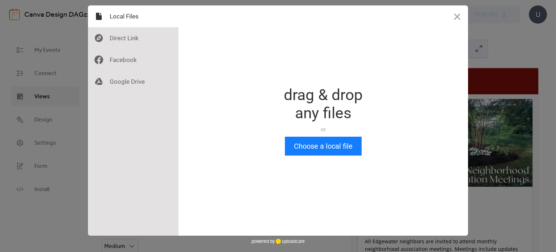
scroll to position [0, 0]
click at [314, 142] on button "Choose a local file" at bounding box center [323, 145] width 77 height 19
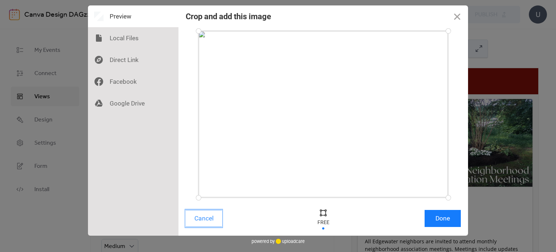
click at [214, 219] on button "Cancel" at bounding box center [204, 218] width 36 height 17
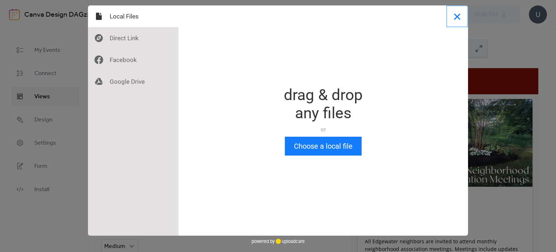
click at [453, 17] on button "Close" at bounding box center [457, 16] width 22 height 22
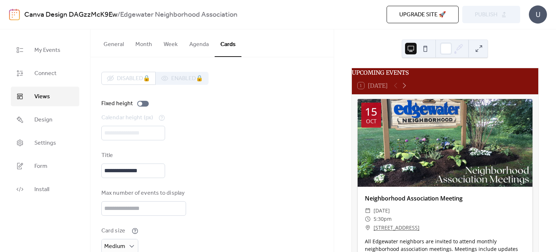
click at [421, 52] on button at bounding box center [425, 49] width 12 height 12
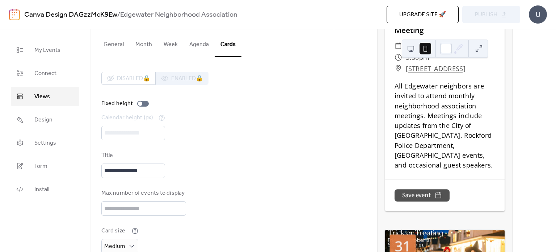
scroll to position [165, 0]
click at [178, 211] on input "*" at bounding box center [143, 208] width 85 height 14
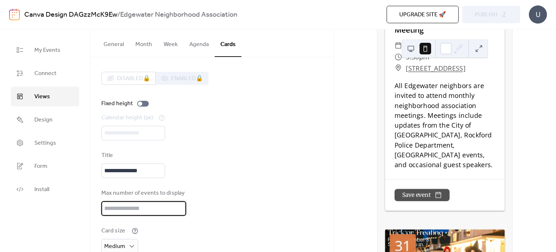
type input "*"
click at [178, 211] on input "*" at bounding box center [143, 208] width 85 height 14
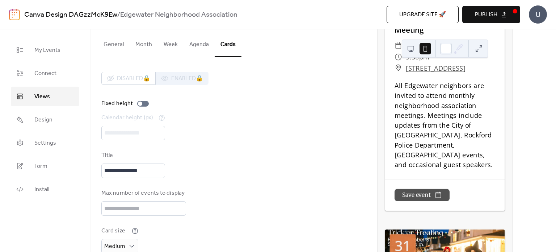
click at [224, 217] on div "**********" at bounding box center [212, 187] width 222 height 231
click at [480, 14] on span "Publish" at bounding box center [486, 14] width 22 height 9
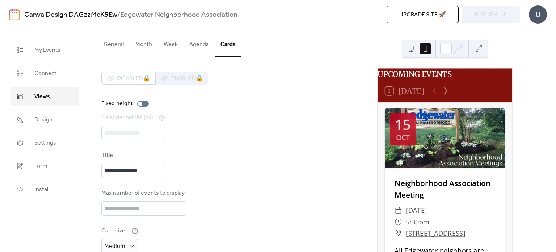
click at [194, 46] on button "Agenda" at bounding box center [199, 42] width 31 height 27
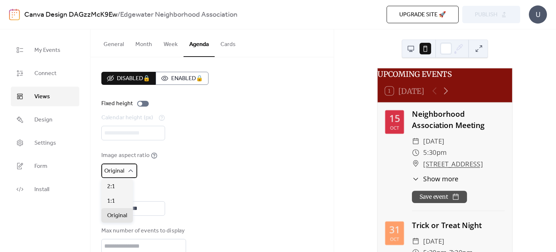
click at [127, 174] on div "Original" at bounding box center [119, 170] width 36 height 14
click at [117, 198] on div "1:1" at bounding box center [116, 200] width 31 height 14
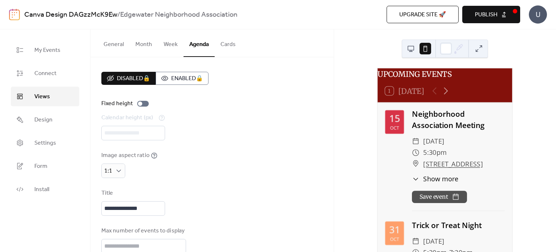
click at [416, 182] on icon at bounding box center [416, 179] width 8 height 8
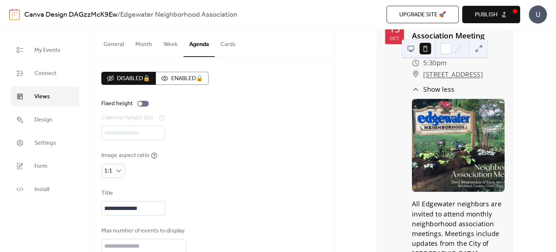
scroll to position [68, 0]
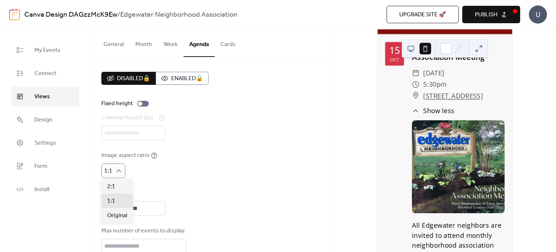
click at [118, 223] on div "**********" at bounding box center [212, 182] width 222 height 220
click at [113, 166] on div "1:1" at bounding box center [113, 170] width 24 height 14
click at [118, 216] on span "Original" at bounding box center [117, 215] width 20 height 9
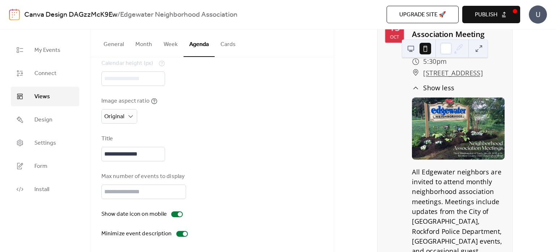
scroll to position [83, 0]
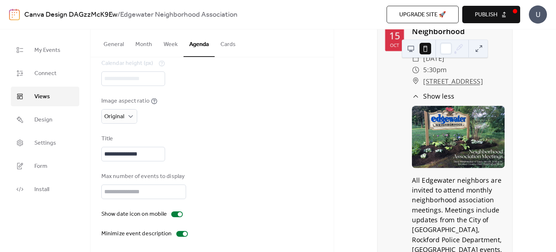
click at [441, 101] on span "Show less" at bounding box center [438, 96] width 31 height 10
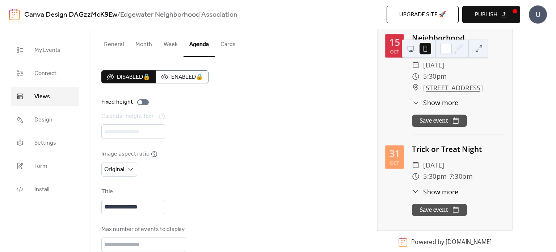
scroll to position [0, 0]
click at [167, 117] on div "Calendar height (px) ***" at bounding box center [212, 126] width 222 height 27
click at [497, 14] on span "Publish" at bounding box center [486, 14] width 22 height 9
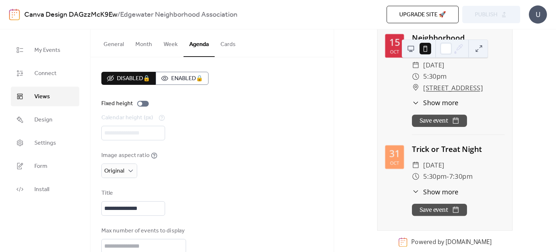
scroll to position [54, 0]
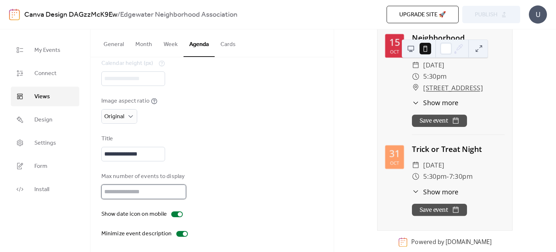
click at [178, 187] on input "*" at bounding box center [143, 191] width 85 height 14
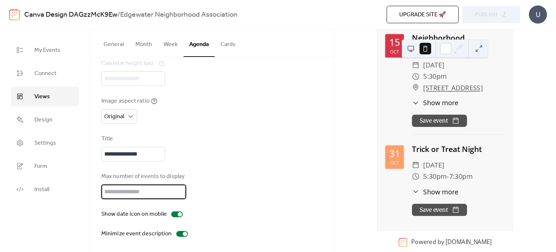
click at [178, 187] on input "*" at bounding box center [143, 191] width 85 height 14
type input "**"
click at [178, 187] on input "**" at bounding box center [143, 191] width 85 height 14
click at [229, 188] on div "Max number of events to display **" at bounding box center [212, 185] width 222 height 27
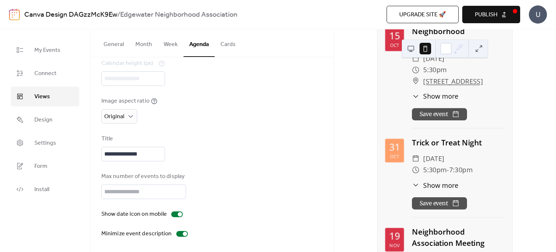
click at [496, 14] on span "Publish" at bounding box center [486, 14] width 22 height 9
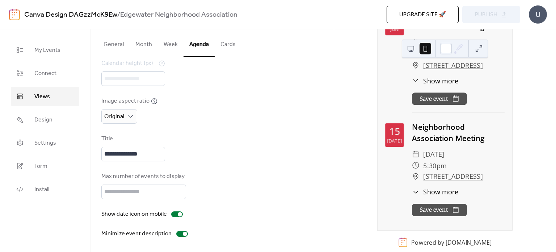
scroll to position [1026, 0]
click at [416, 45] on button at bounding box center [411, 49] width 12 height 12
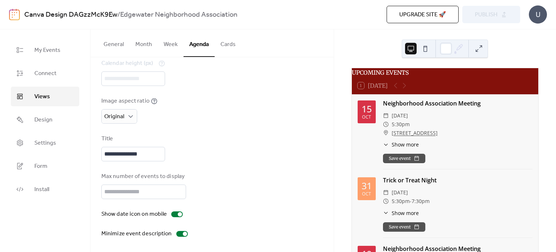
scroll to position [0, 0]
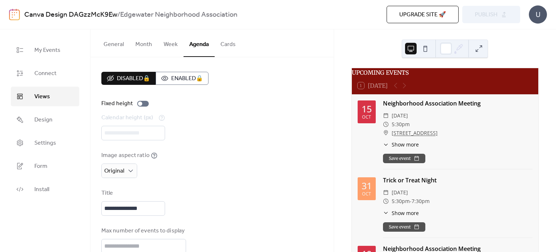
click at [106, 45] on button "General" at bounding box center [114, 42] width 32 height 27
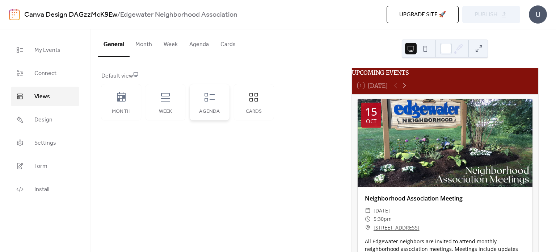
click at [217, 104] on div "Agenda" at bounding box center [210, 102] width 40 height 36
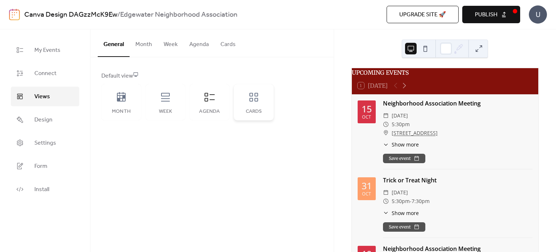
click at [234, 101] on div "Cards" at bounding box center [254, 102] width 40 height 36
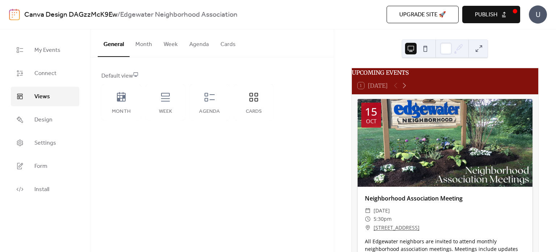
click at [425, 50] on button at bounding box center [425, 49] width 12 height 12
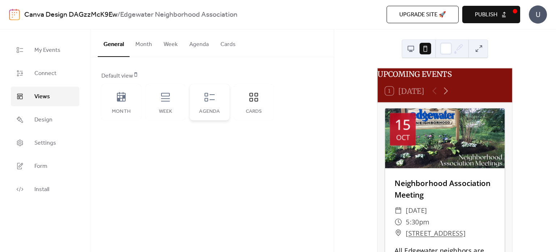
click at [202, 104] on div "Agenda" at bounding box center [210, 102] width 40 height 36
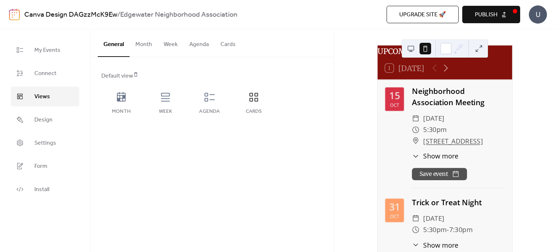
scroll to position [23, 0]
click at [260, 104] on div "Cards" at bounding box center [254, 102] width 40 height 36
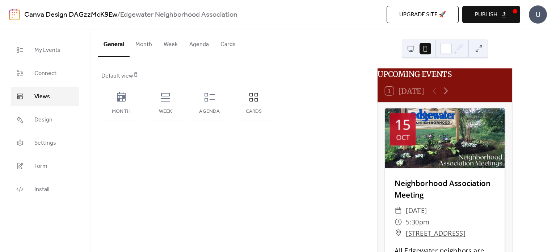
click at [490, 10] on span "Publish" at bounding box center [486, 14] width 22 height 9
